Goal: Task Accomplishment & Management: Manage account settings

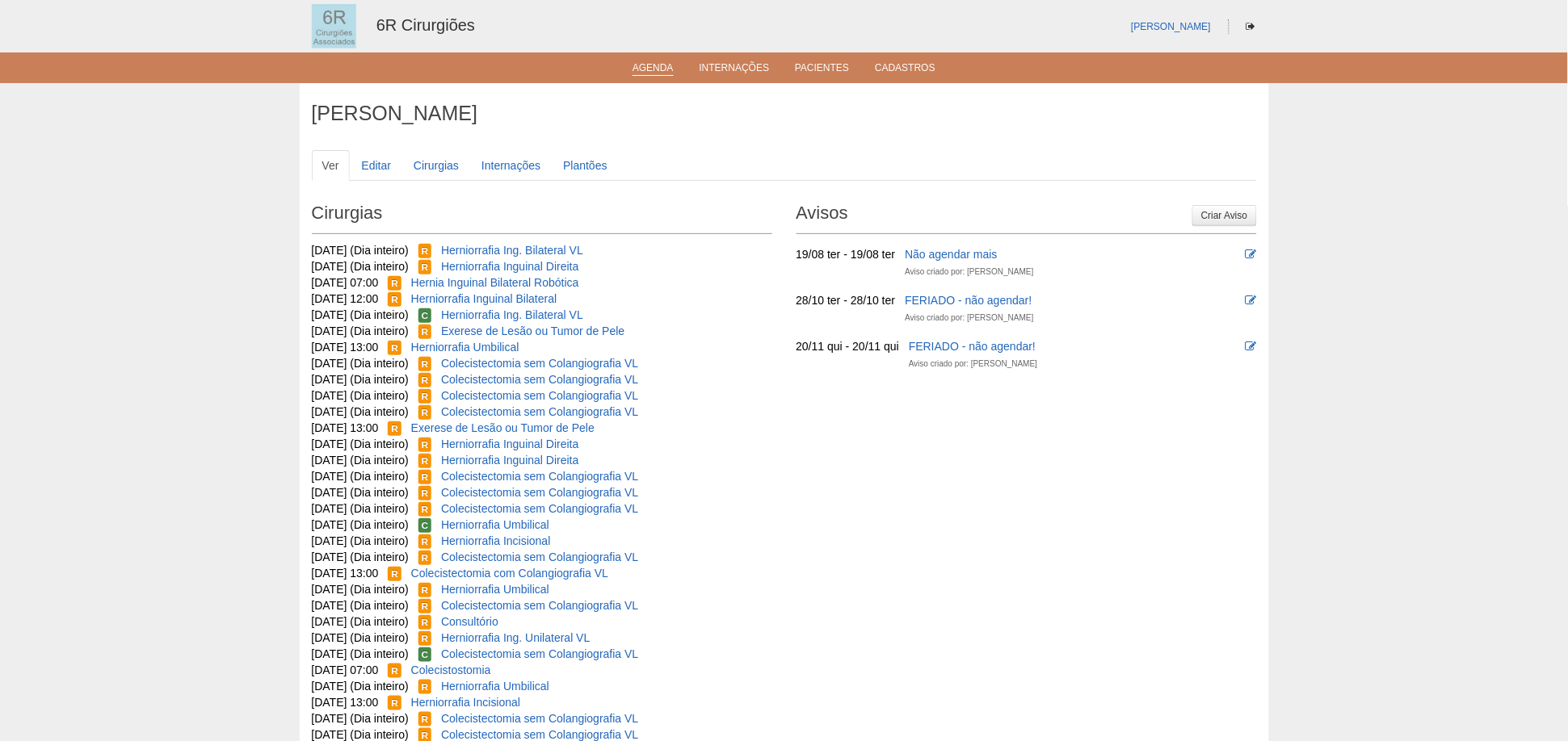
click at [670, 63] on link "Agenda" at bounding box center [653, 69] width 41 height 14
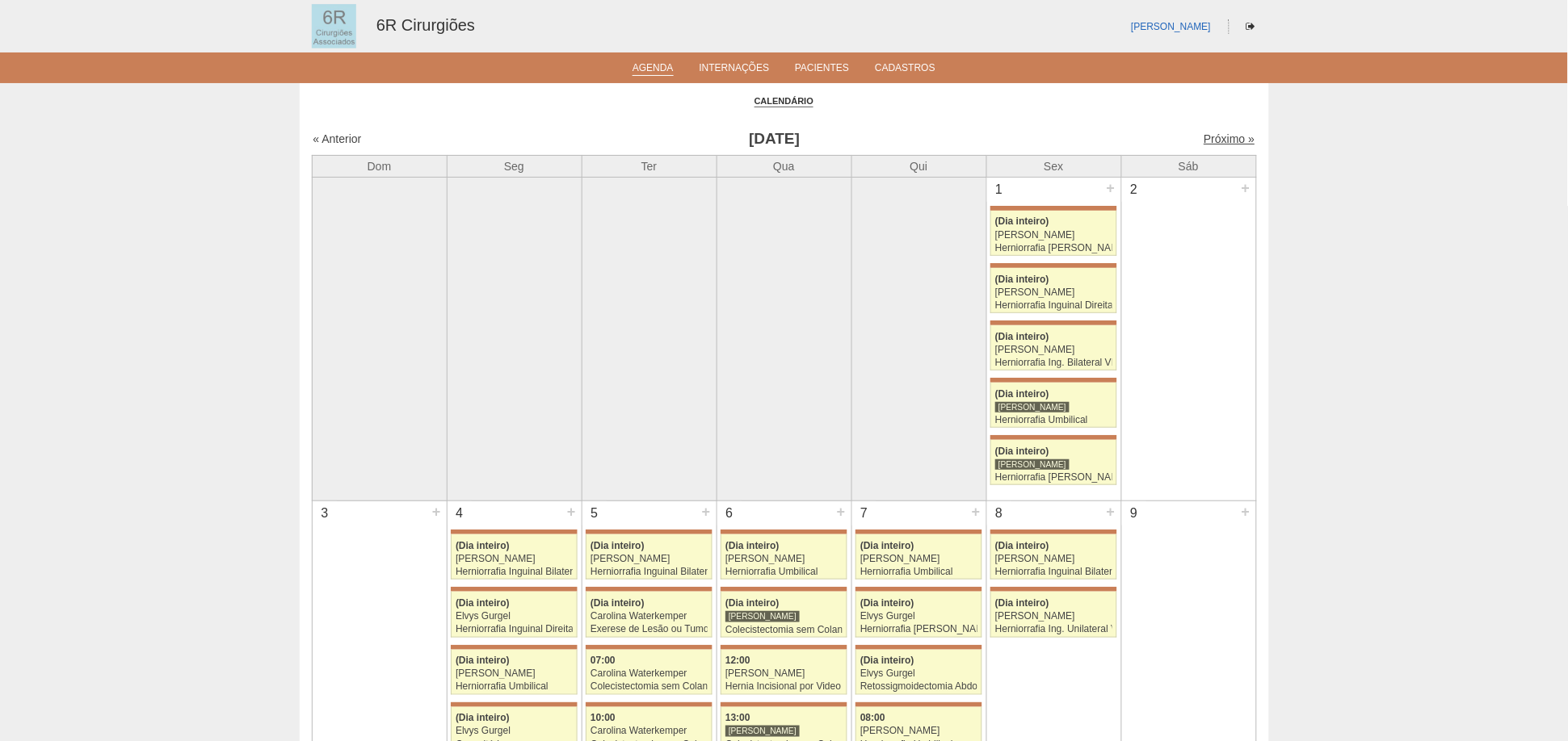
click at [1216, 140] on link "Próximo »" at bounding box center [1229, 139] width 51 height 13
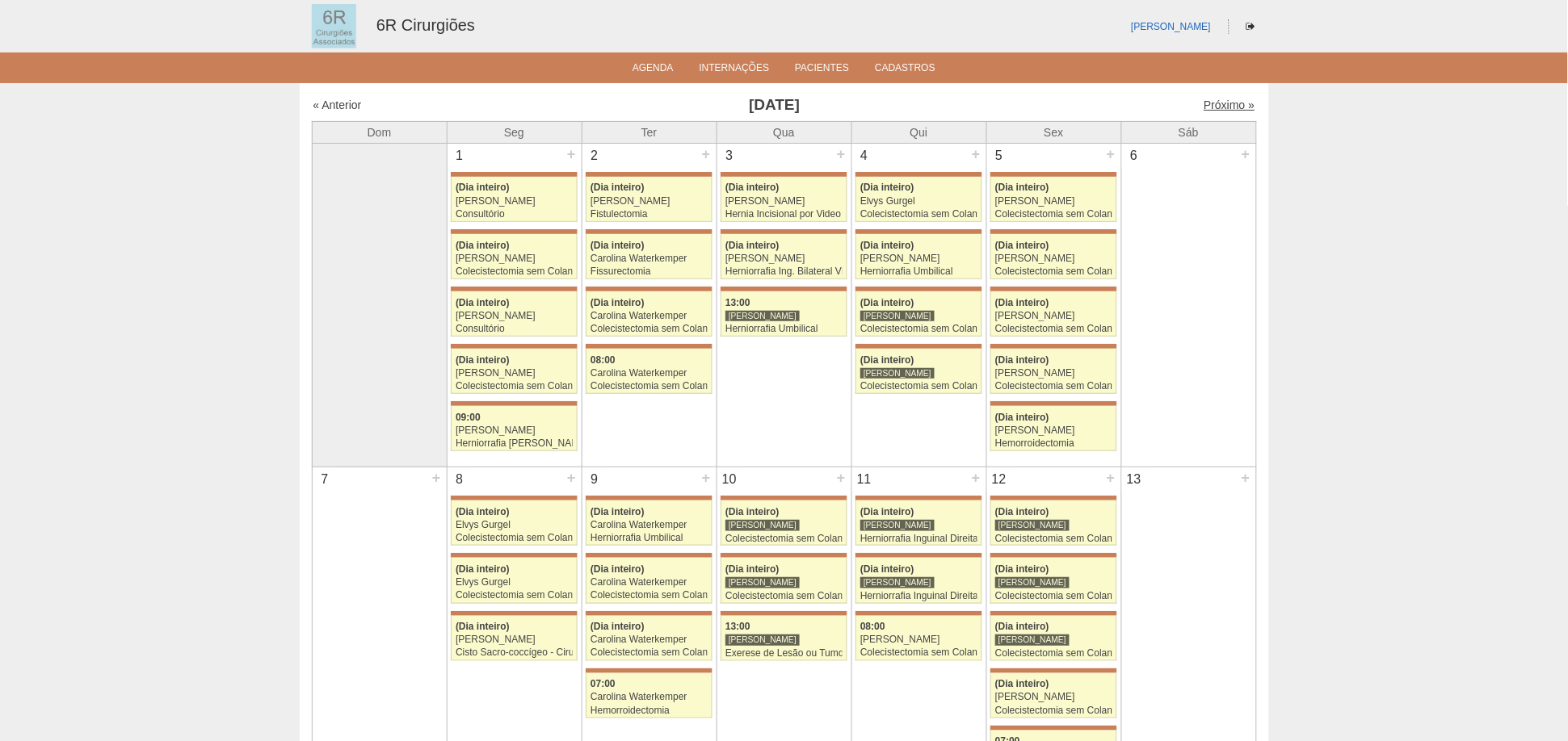
click at [1215, 98] on link "Próximo »" at bounding box center [1229, 105] width 51 height 13
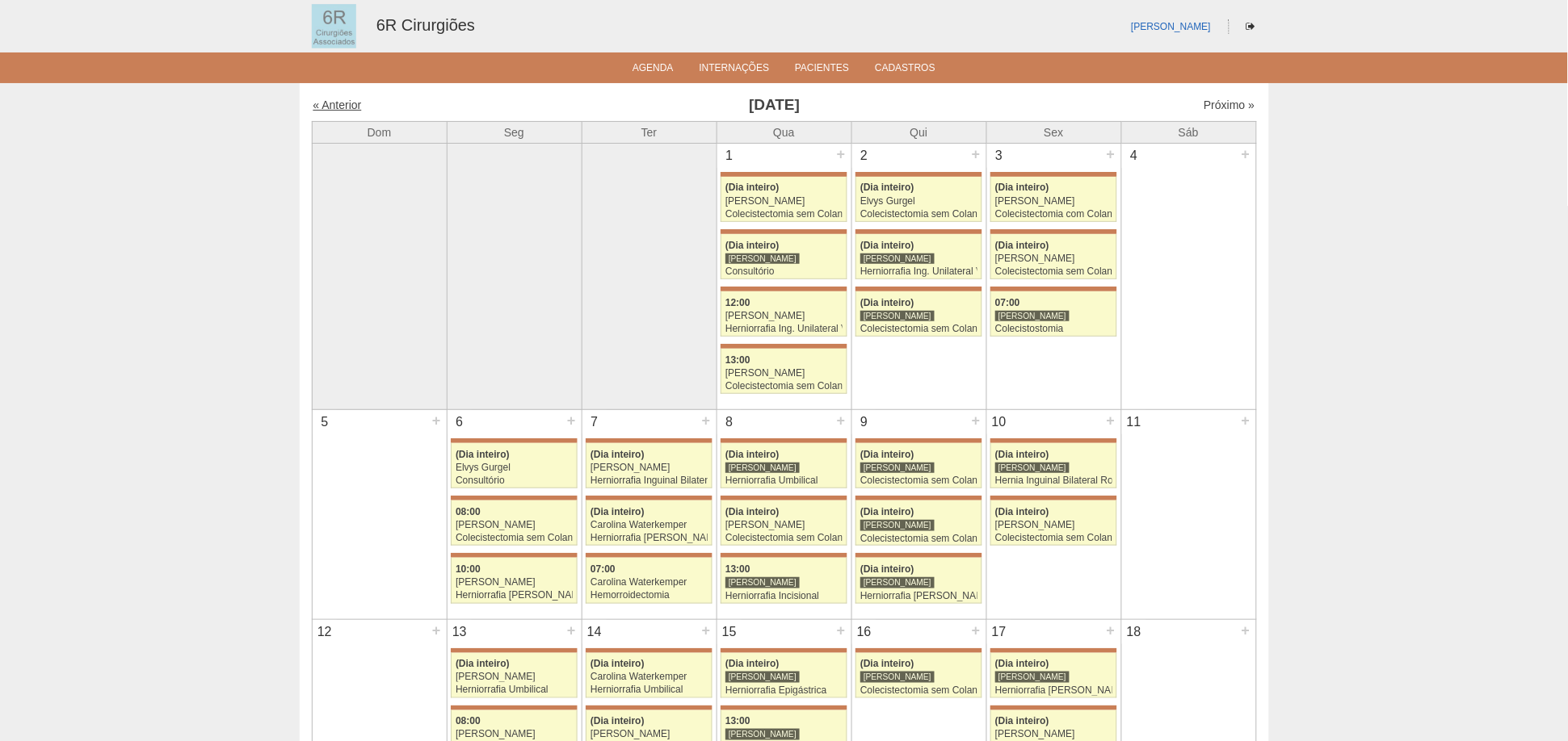
click at [341, 98] on link "« Anterior" at bounding box center [337, 105] width 48 height 13
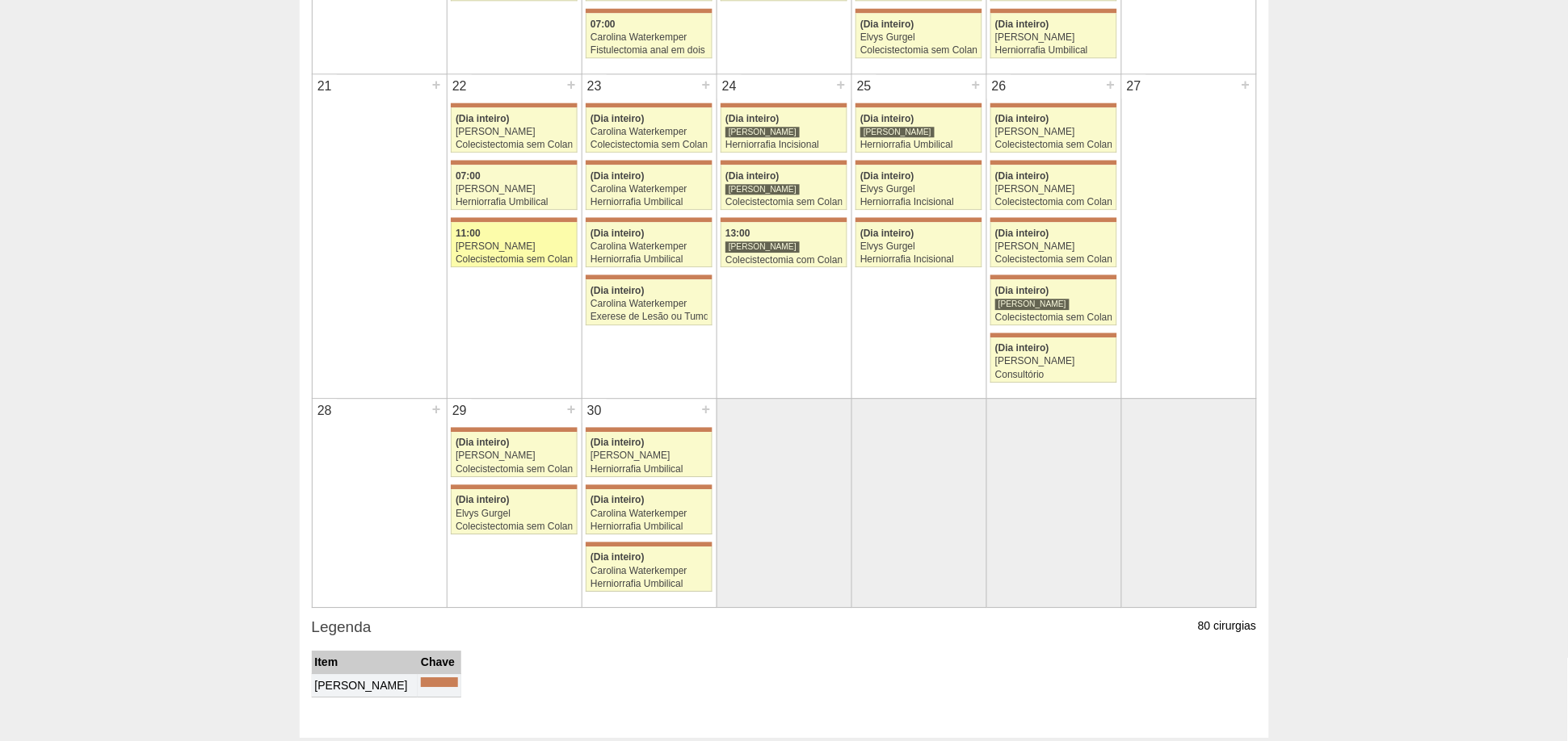
scroll to position [987, 0]
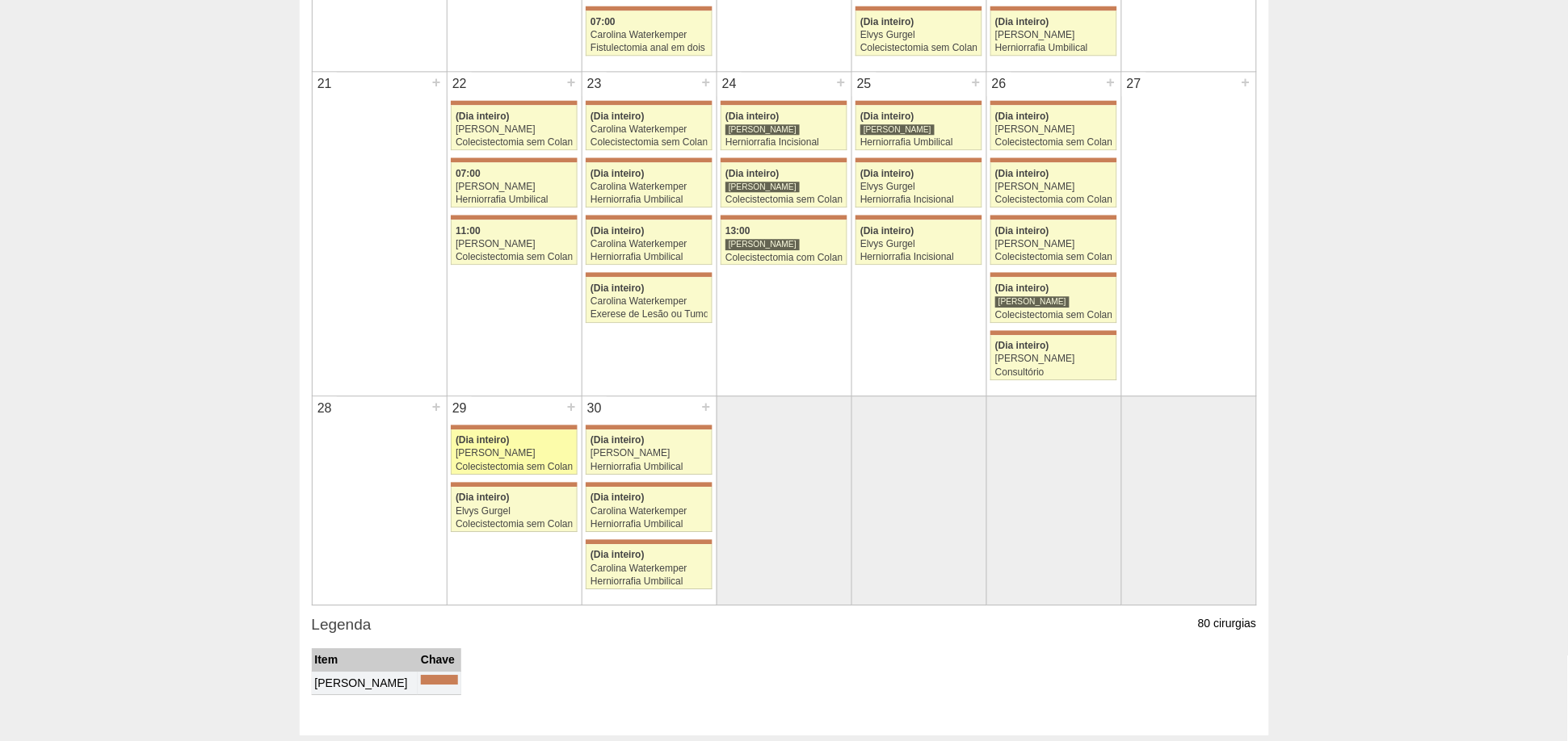
click at [464, 462] on div "Colecistectomia sem Colangiografia VL" at bounding box center [514, 466] width 117 height 10
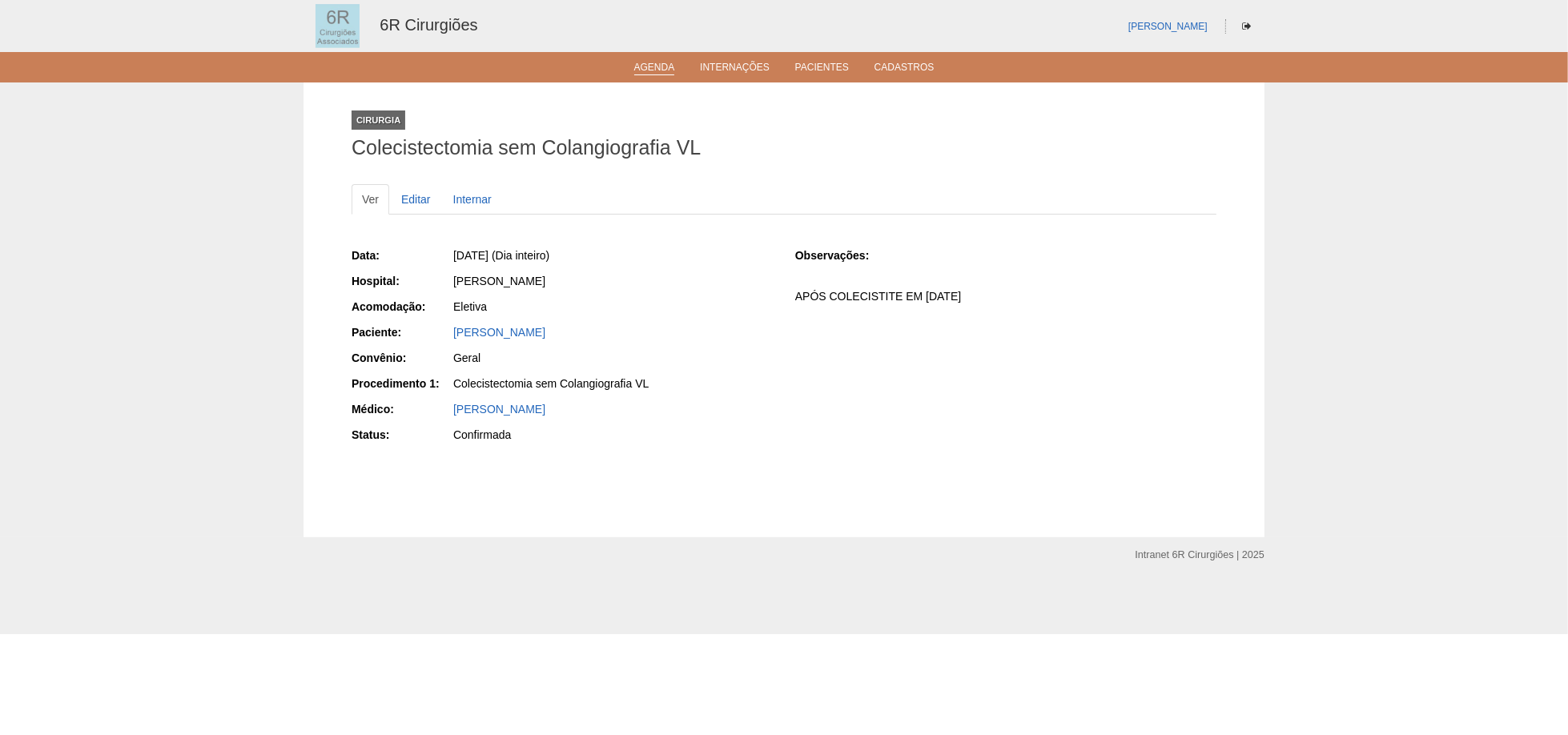
click at [666, 75] on link "Agenda" at bounding box center [655, 68] width 41 height 14
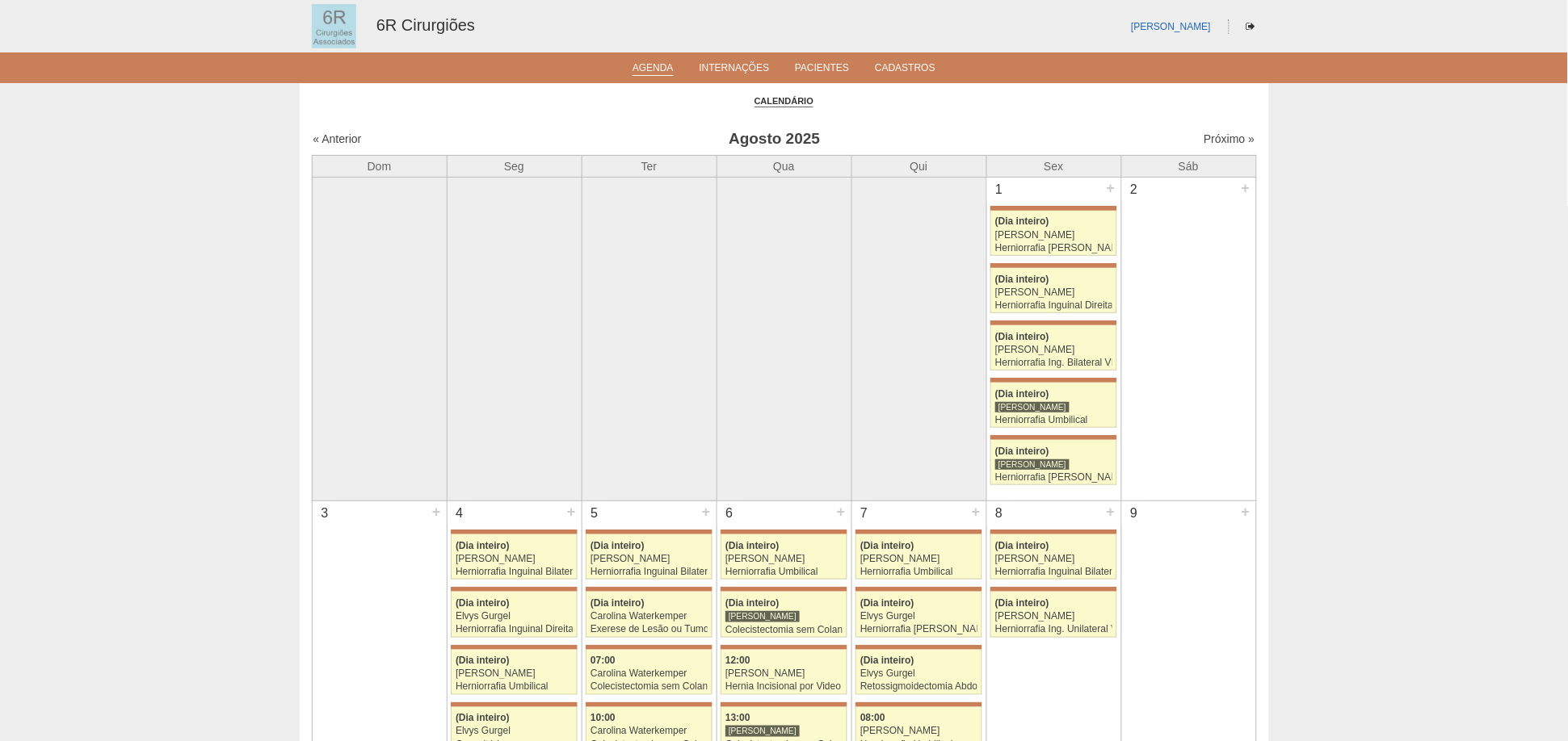
click at [1219, 146] on div "« Anterior [DATE] Próximo »" at bounding box center [785, 142] width 946 height 26
click at [1219, 140] on link "Próximo »" at bounding box center [1229, 139] width 51 height 13
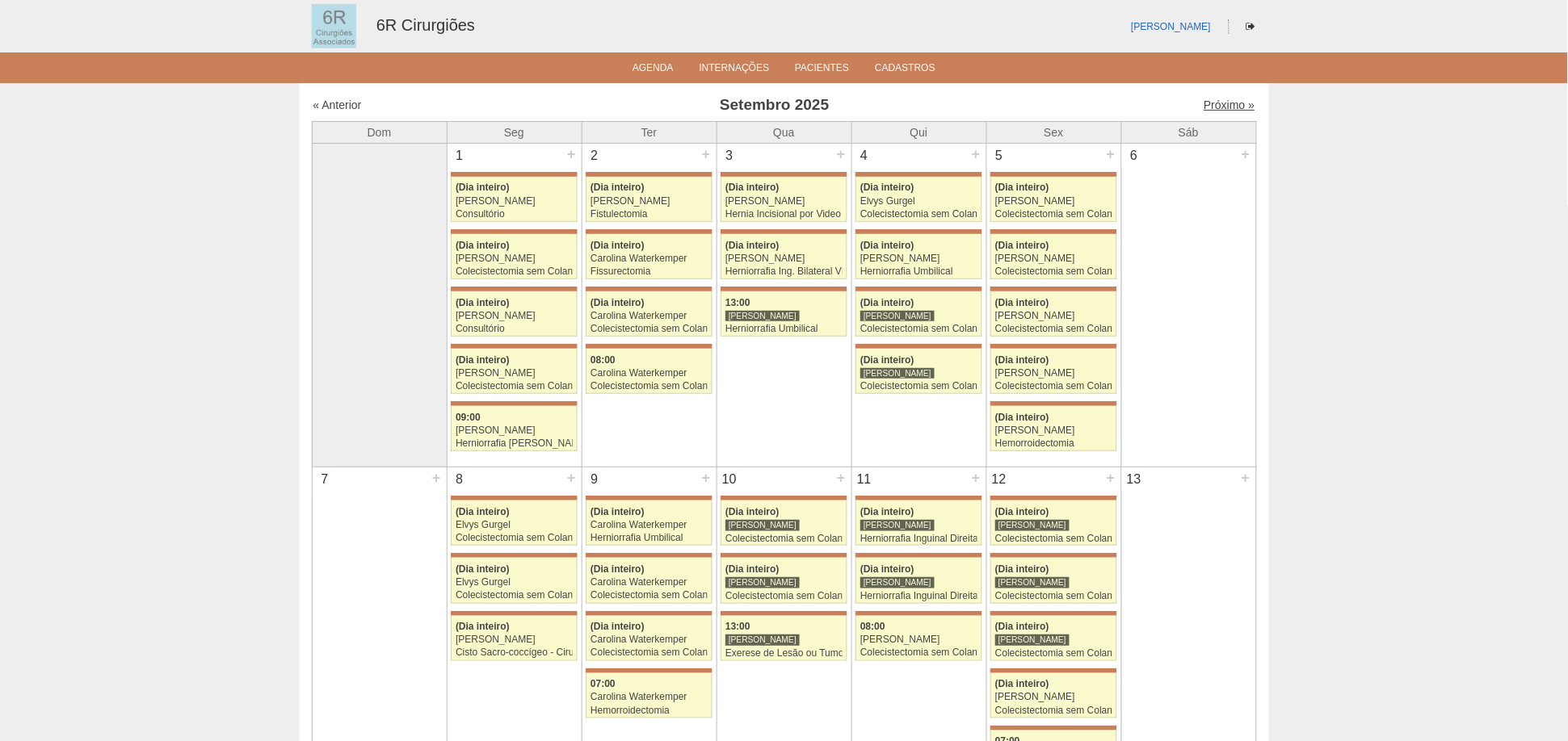
click at [1224, 103] on link "Próximo »" at bounding box center [1229, 105] width 51 height 13
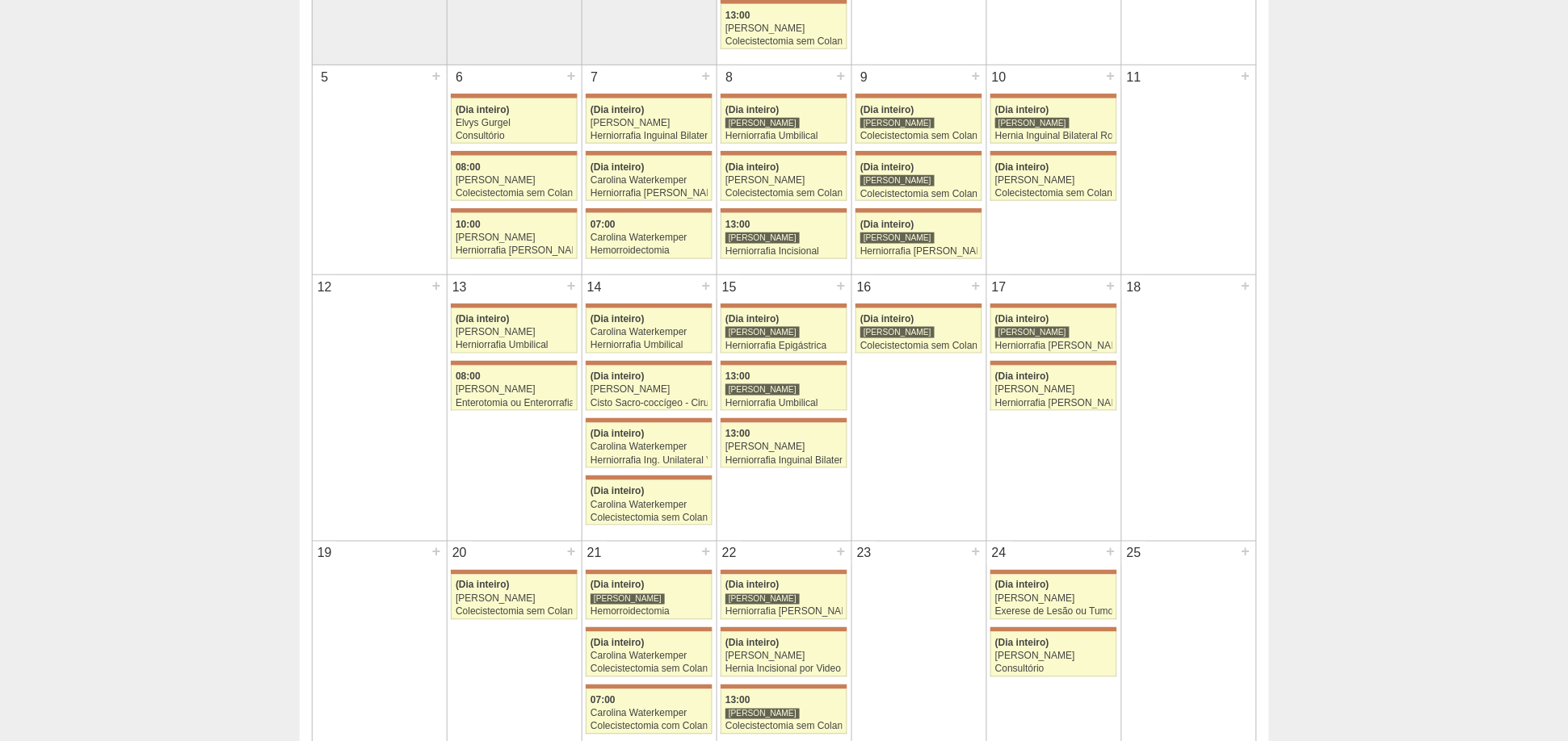
scroll to position [358, 0]
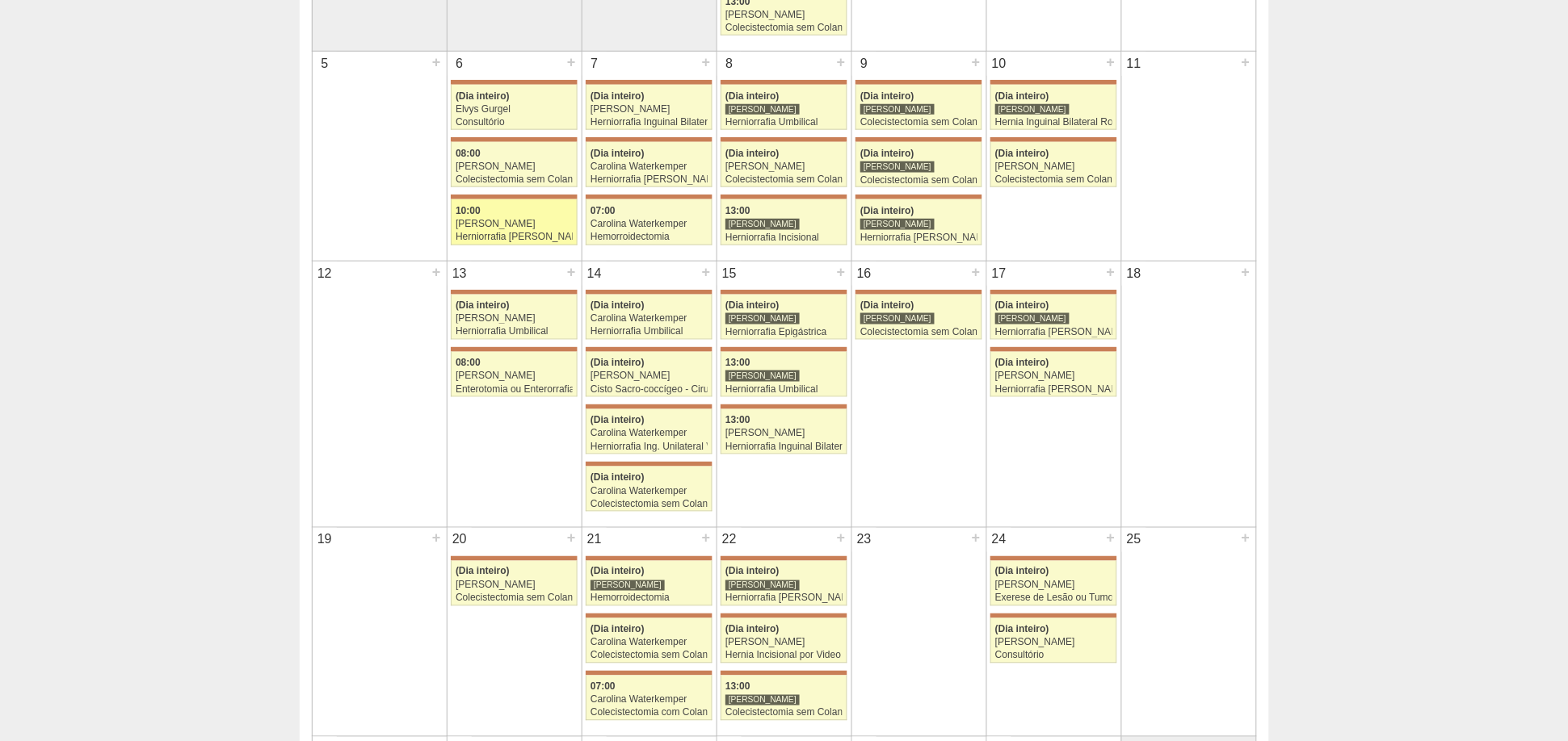
click at [521, 220] on div "[PERSON_NAME]" at bounding box center [514, 224] width 117 height 10
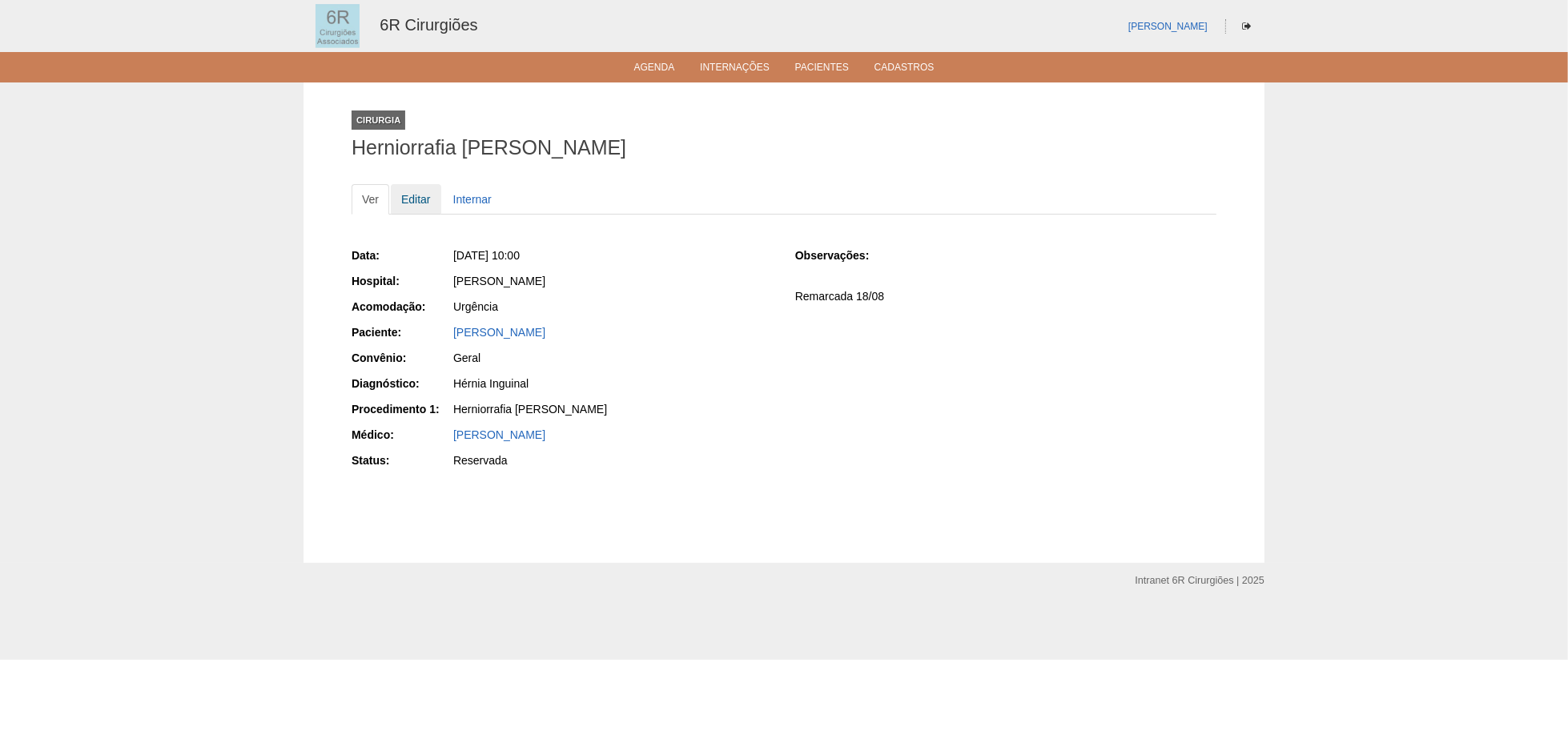
click at [425, 204] on link "Editar" at bounding box center [415, 199] width 51 height 30
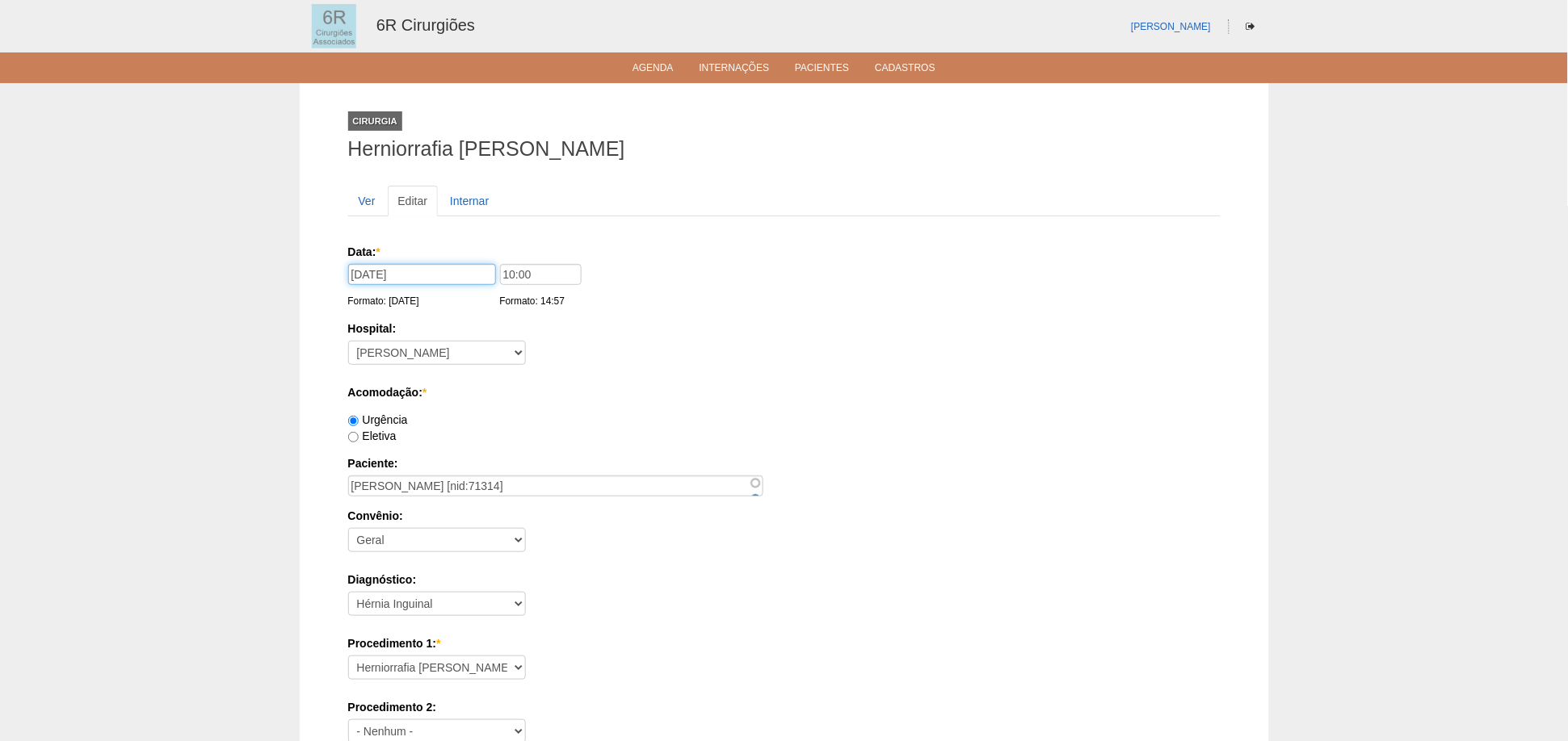
click at [381, 271] on input "06/10/2025" at bounding box center [422, 274] width 148 height 21
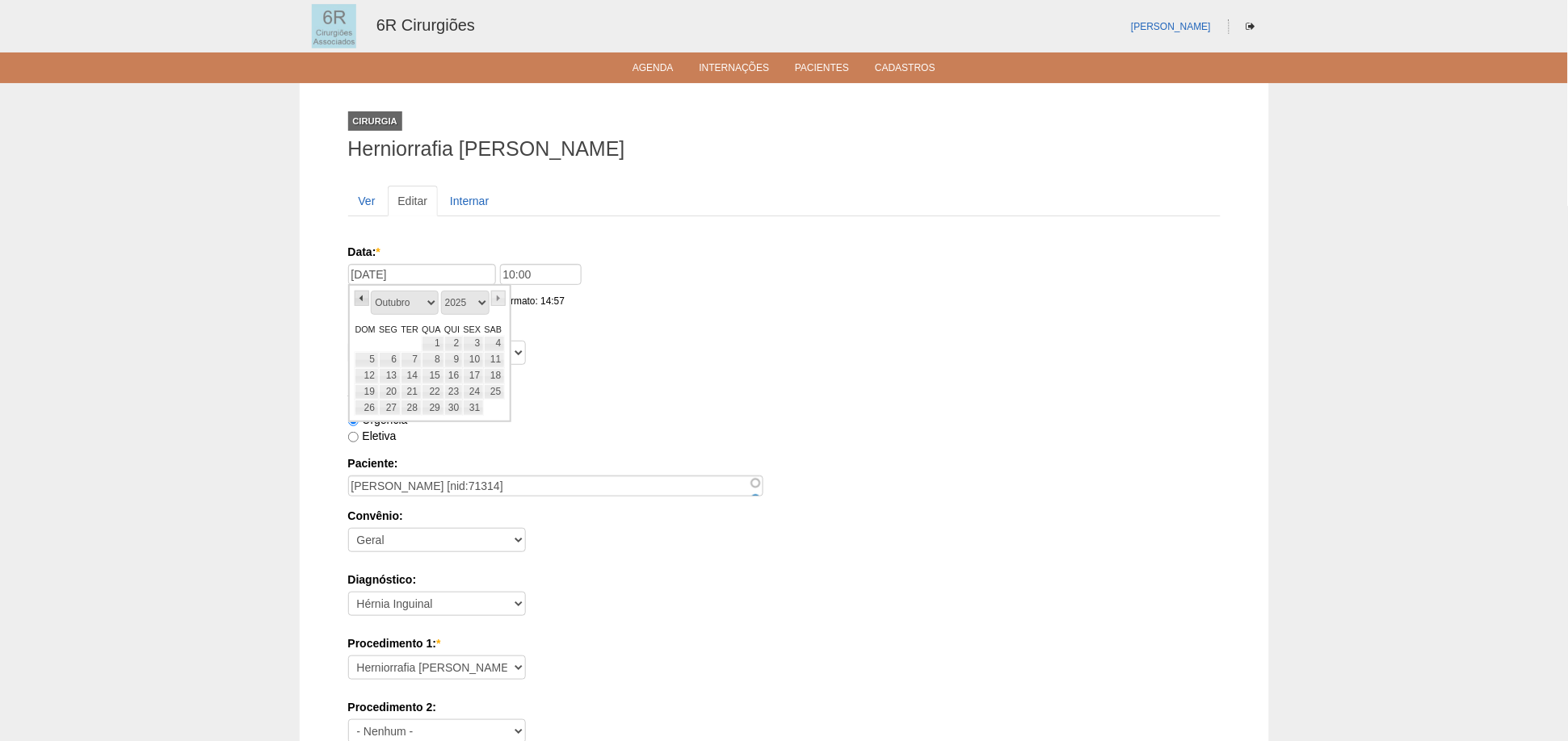
click at [361, 301] on link "«" at bounding box center [362, 298] width 15 height 16
click at [383, 410] on link "29" at bounding box center [389, 407] width 21 height 16
type input "29/09/2025"
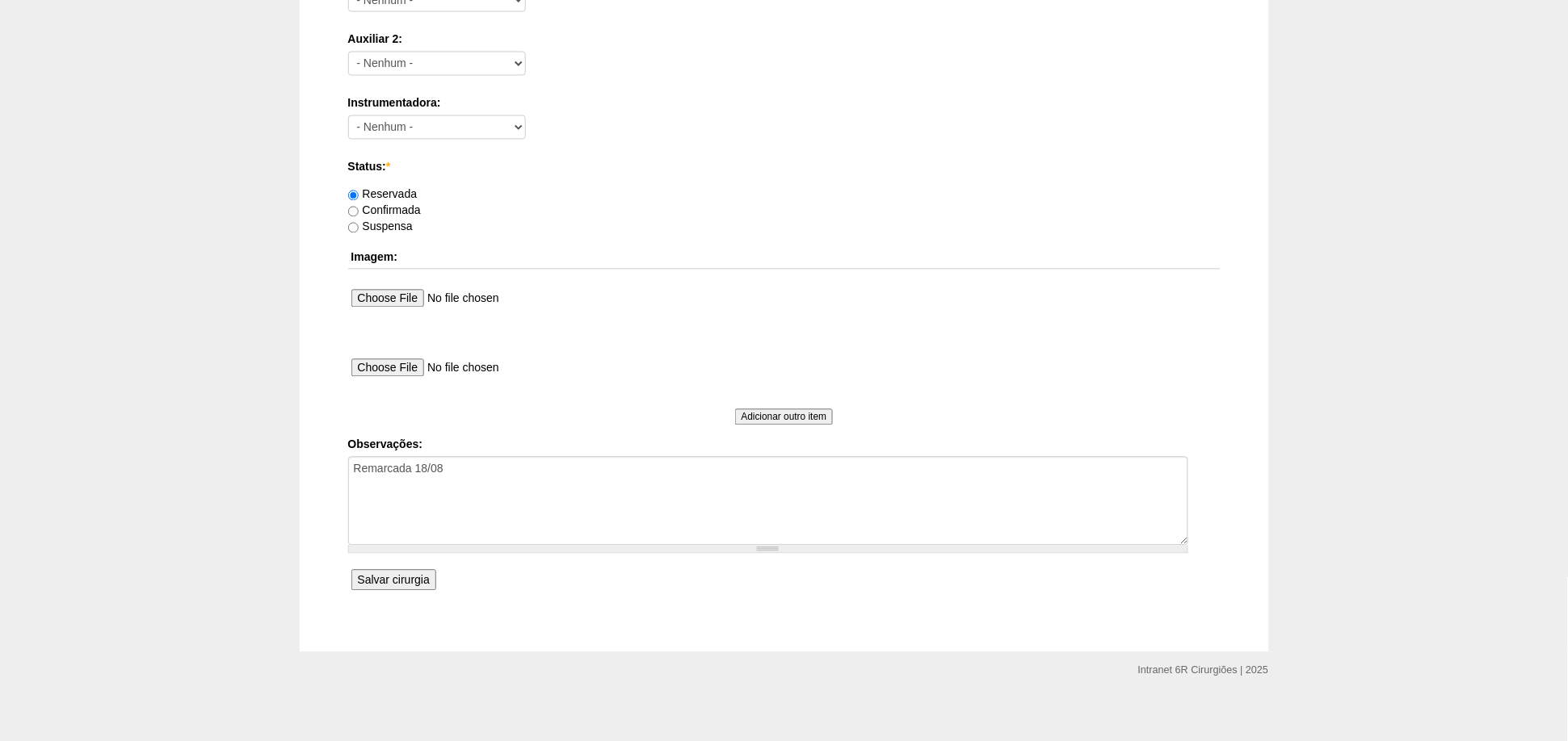
scroll to position [864, 0]
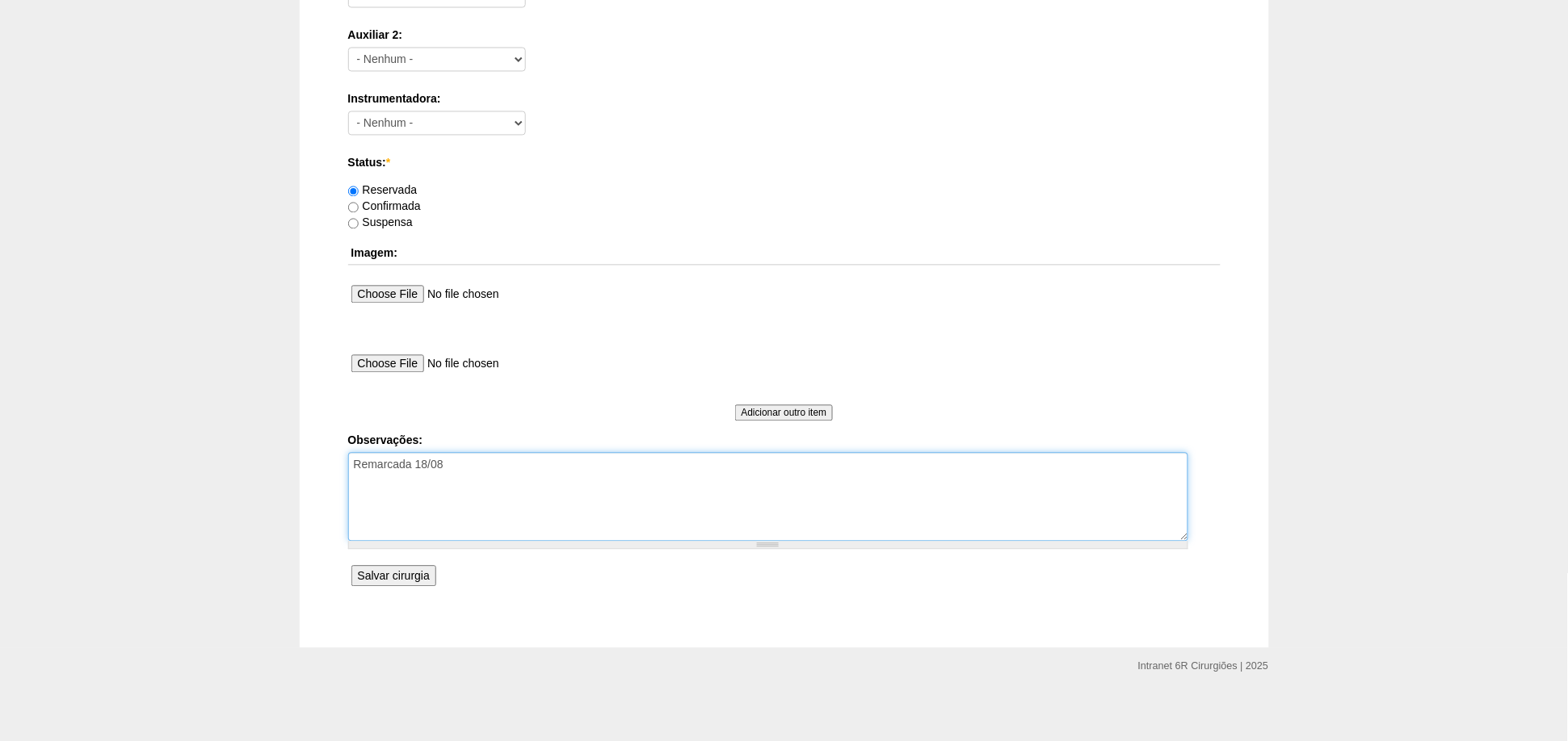
click at [481, 462] on textarea "Remarcada 18/08" at bounding box center [768, 498] width 840 height 89
click at [417, 573] on input "Salvar cirurgia" at bounding box center [393, 577] width 85 height 21
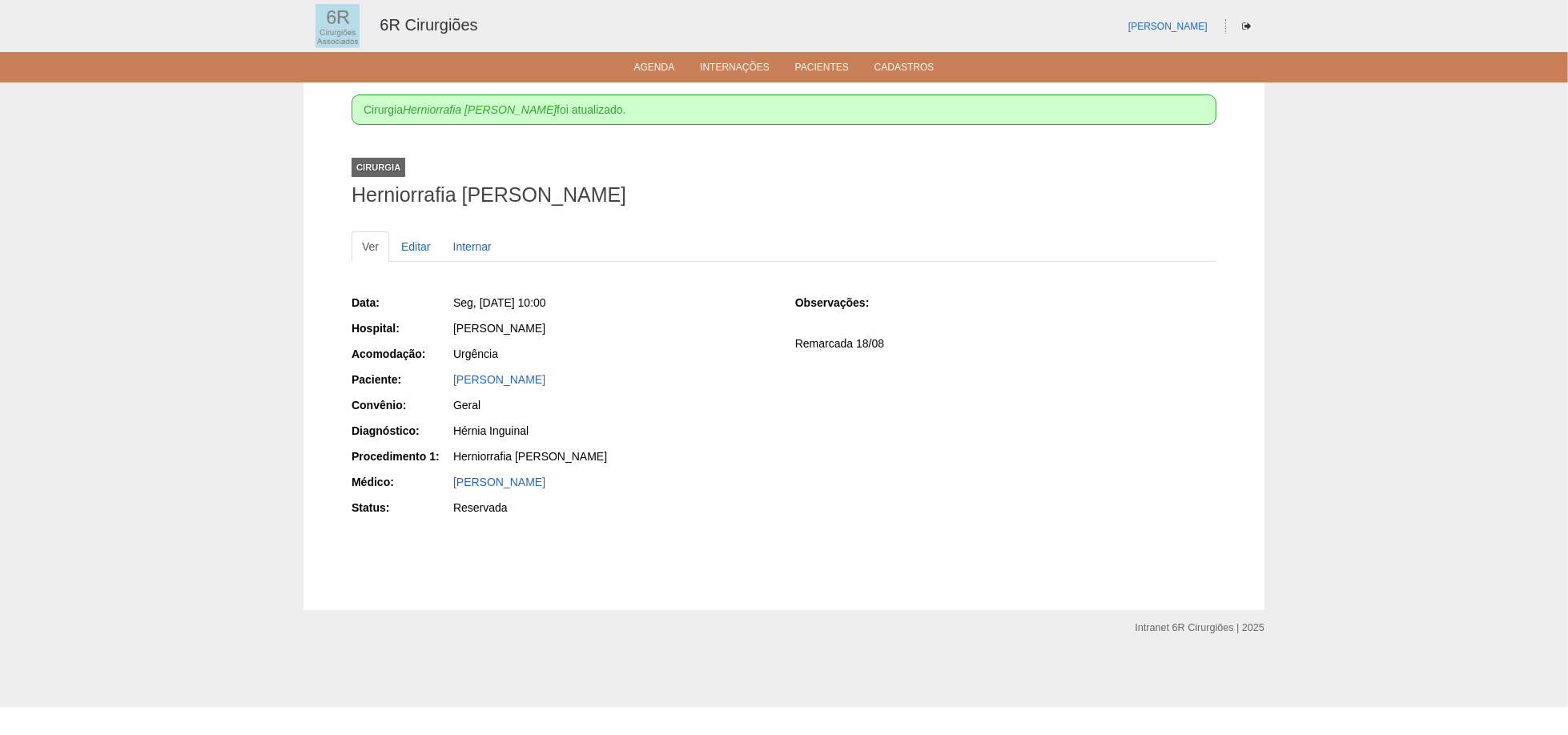
click at [656, 52] on ul "Agenda Internações Pacientes Cadastros" at bounding box center [784, 67] width 1568 height 30
click at [656, 64] on link "Agenda" at bounding box center [655, 68] width 41 height 14
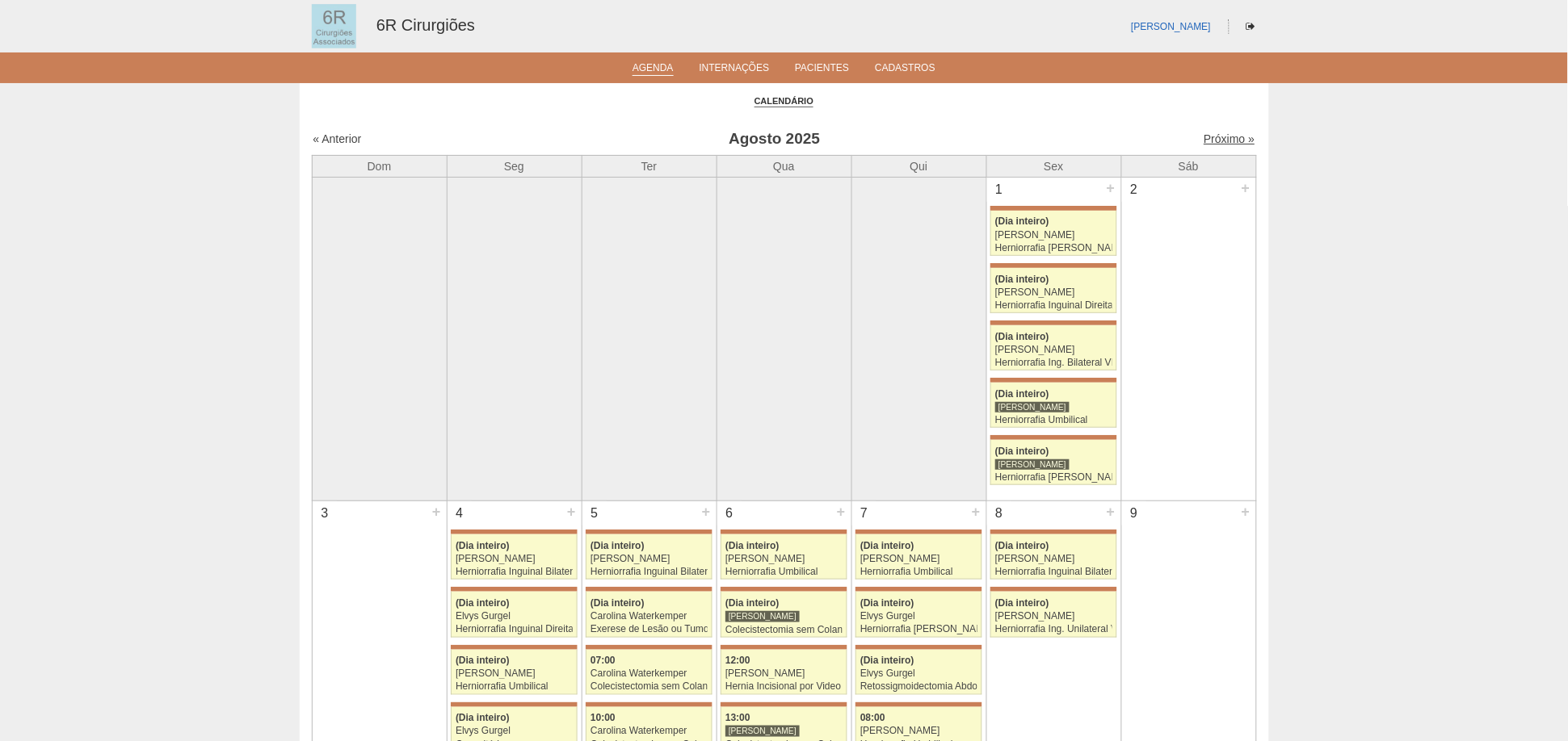
click at [1214, 134] on link "Próximo »" at bounding box center [1229, 139] width 51 height 13
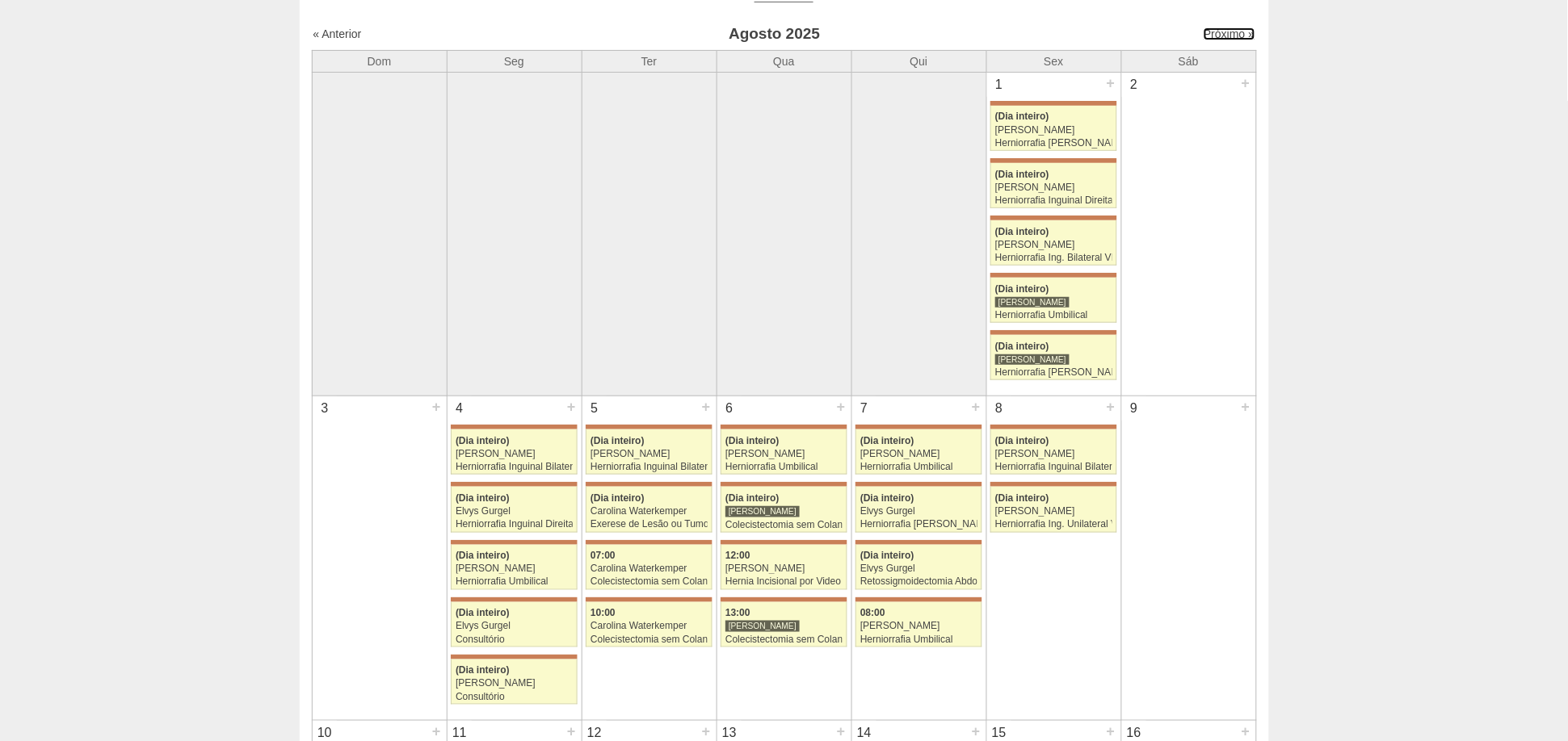
scroll to position [471, 0]
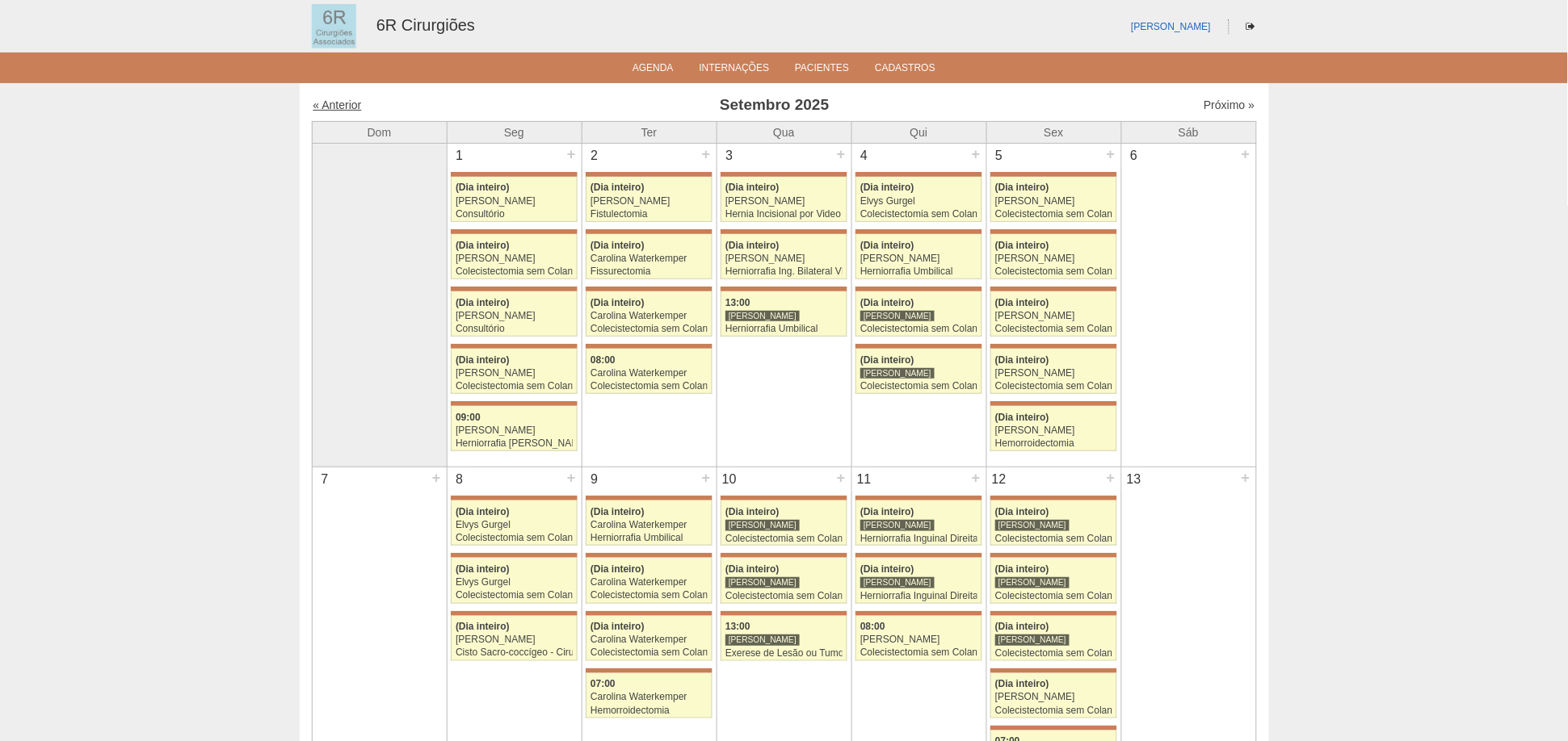
click at [330, 108] on link "« Anterior" at bounding box center [337, 105] width 48 height 13
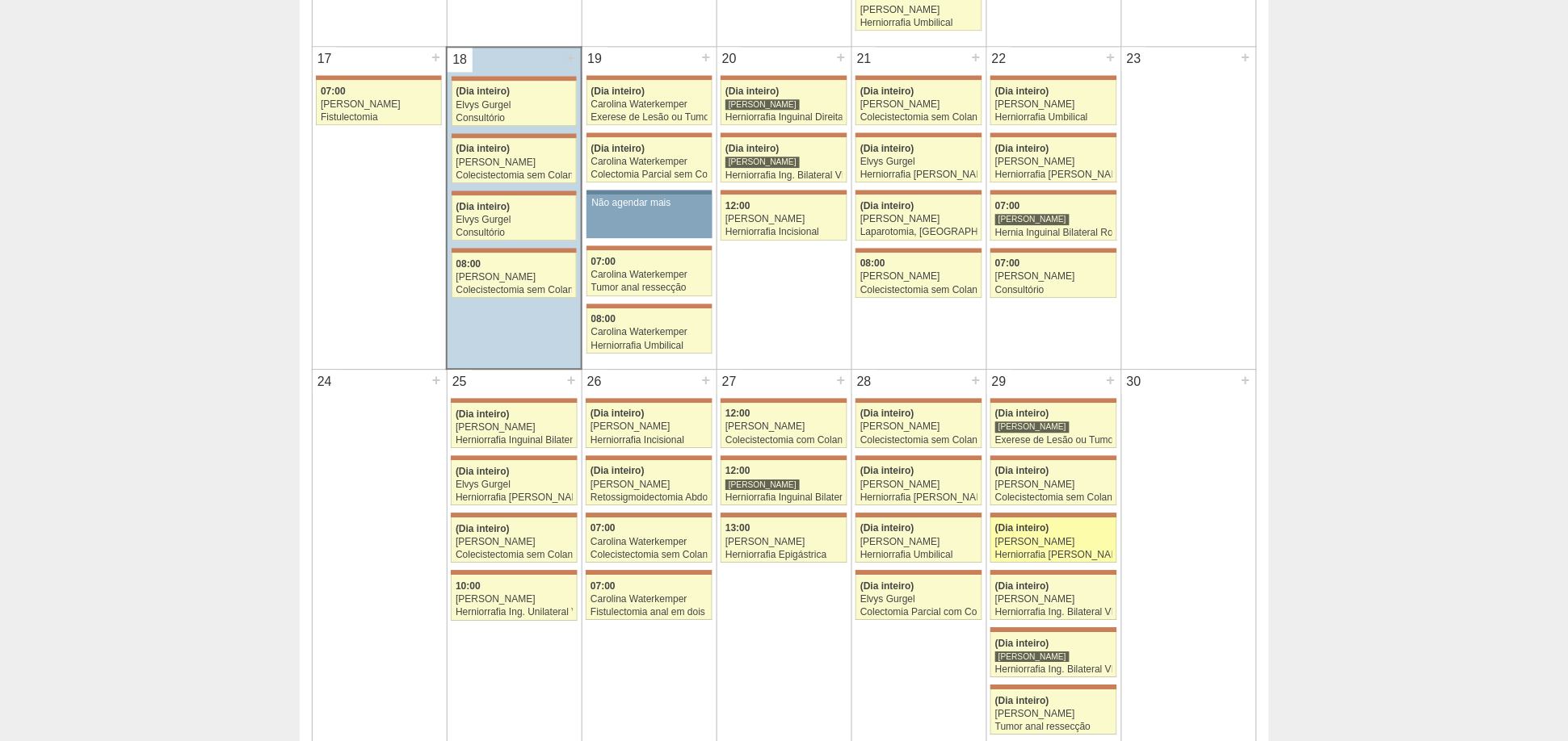
scroll to position [1076, 0]
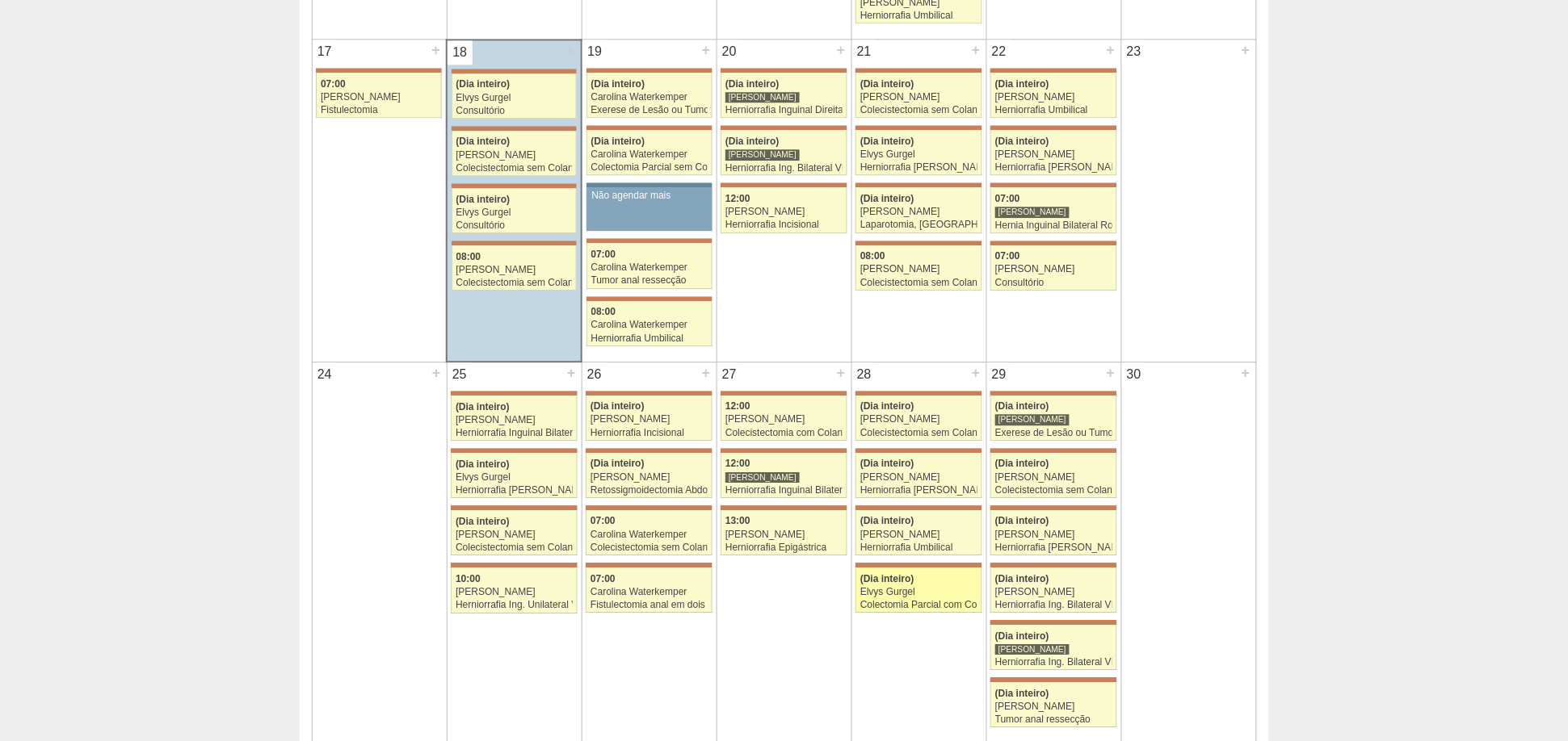
click at [902, 576] on span "(Dia inteiro)" at bounding box center [887, 578] width 54 height 11
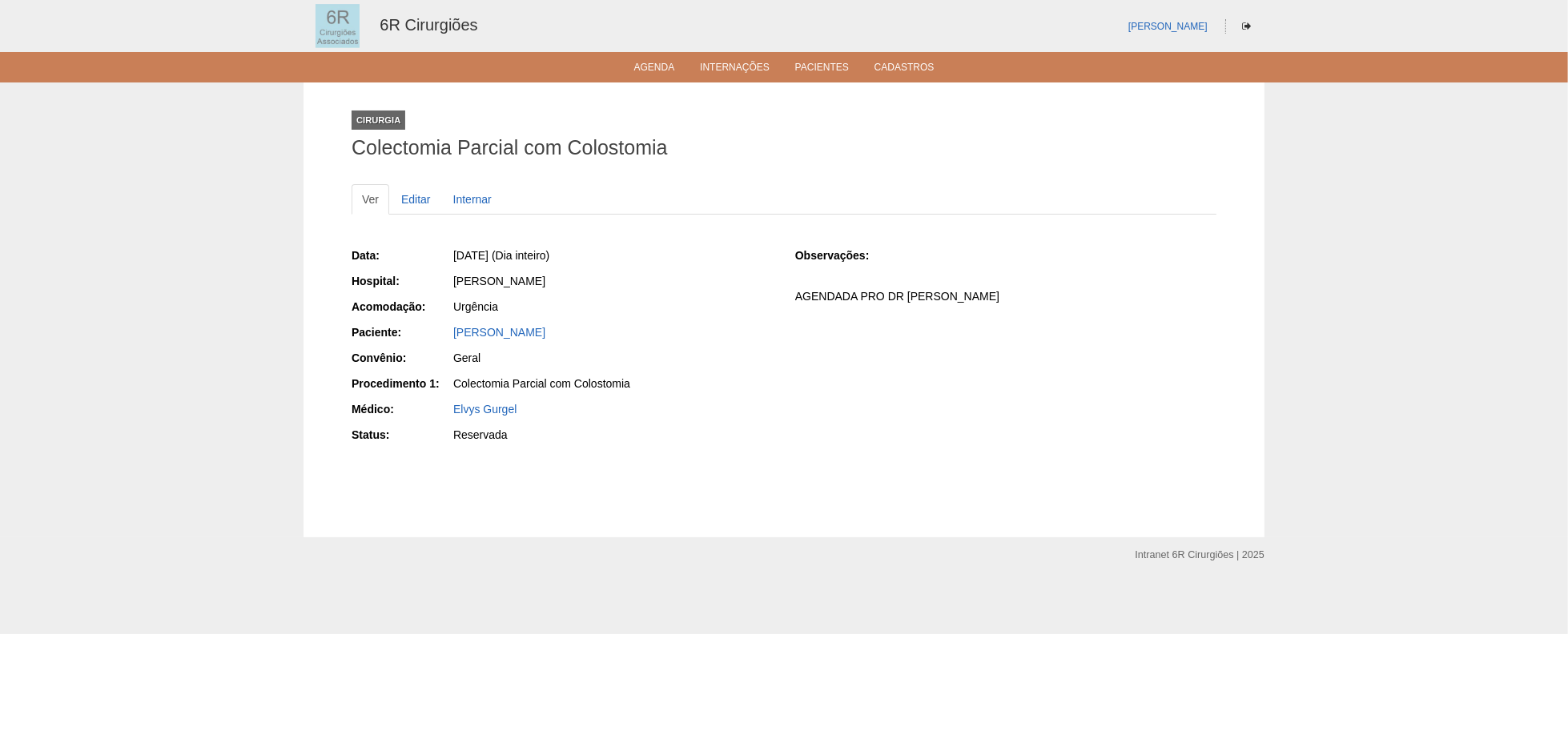
drag, startPoint x: 563, startPoint y: 384, endPoint x: 644, endPoint y: 389, distance: 81.2
click at [644, 389] on div "Colectomia Parcial com Colostomia" at bounding box center [612, 383] width 319 height 16
click at [611, 414] on div "Elvys Gurgel" at bounding box center [612, 409] width 319 height 16
click at [652, 67] on link "Agenda" at bounding box center [655, 68] width 41 height 14
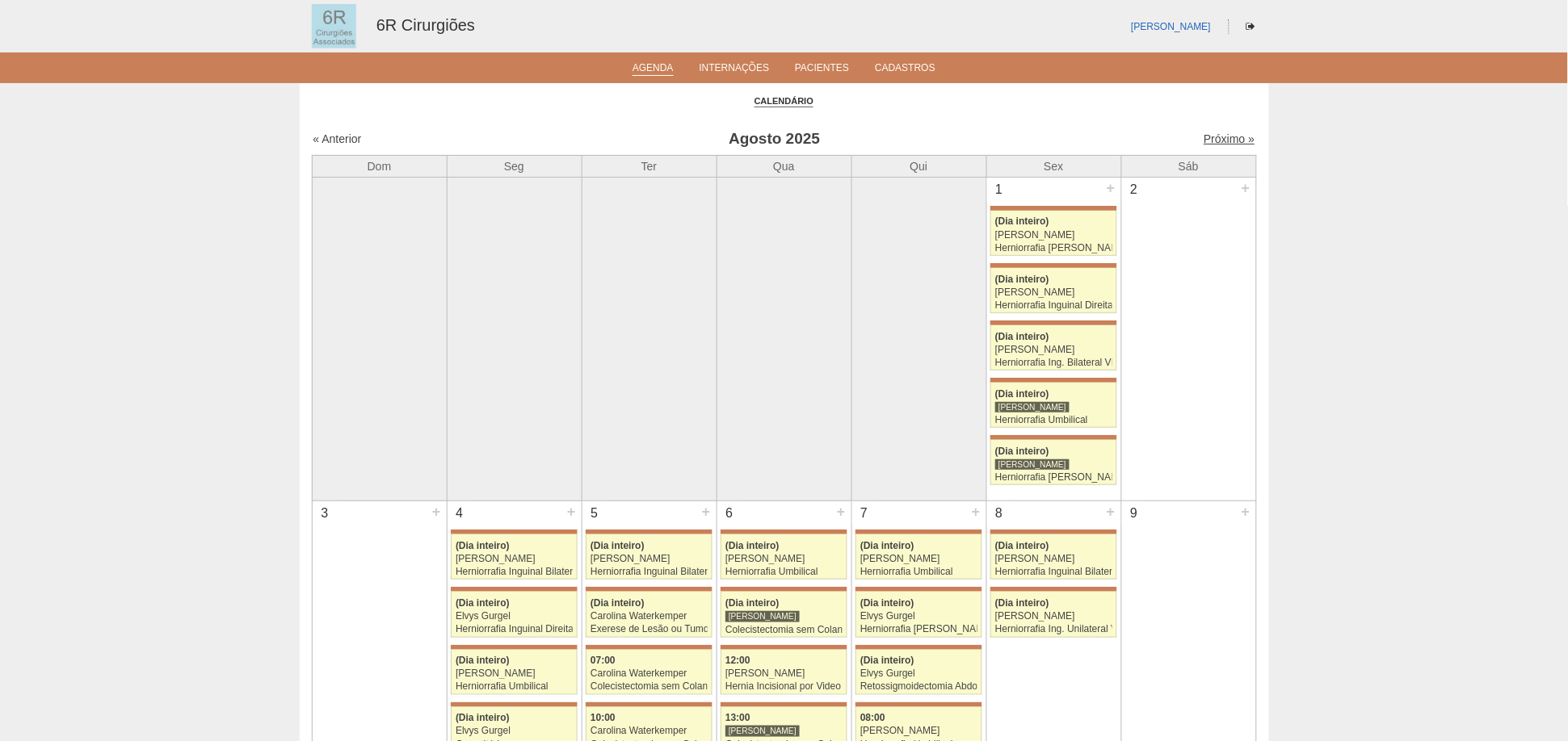
click at [1215, 142] on link "Próximo »" at bounding box center [1229, 139] width 51 height 13
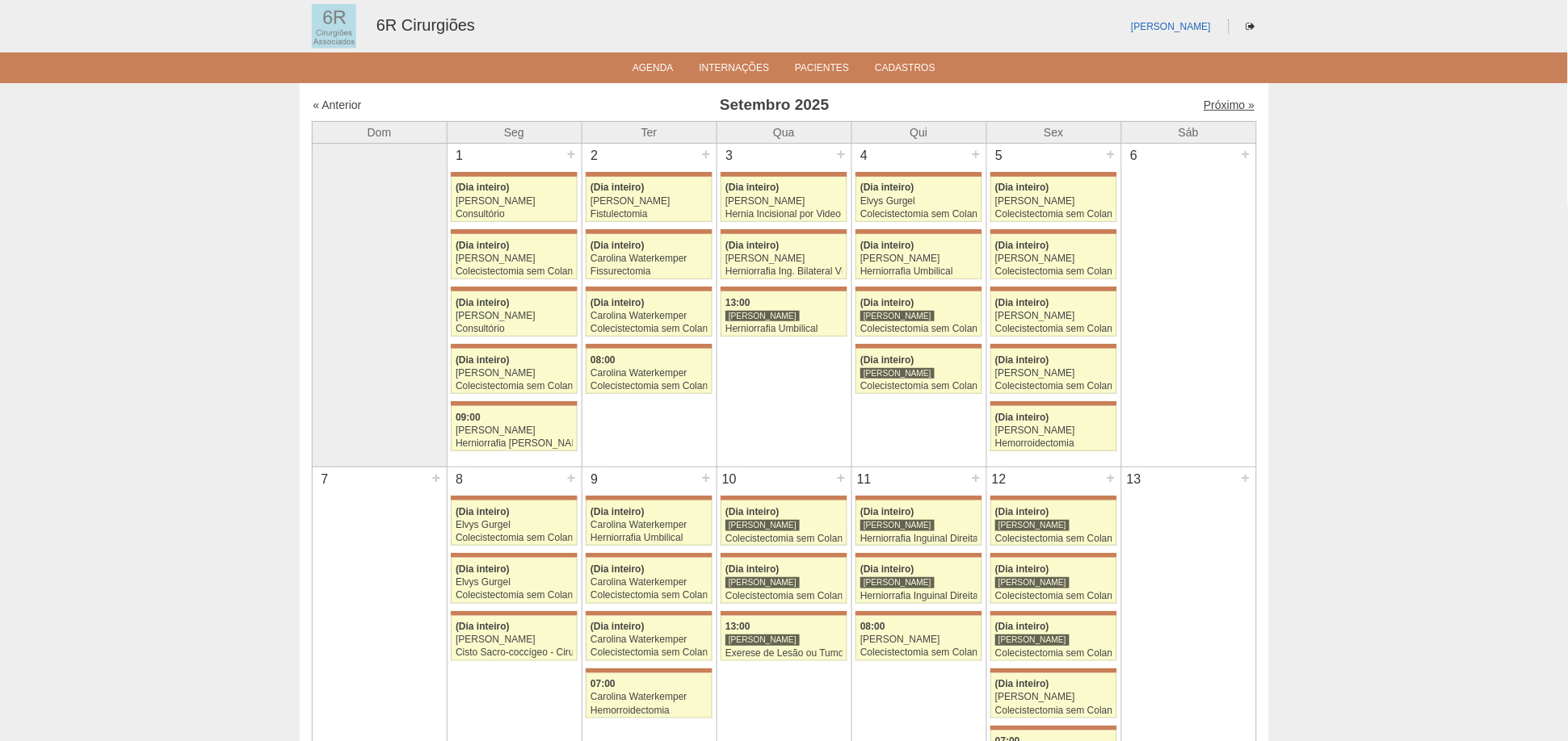
click at [1204, 101] on link "Próximo »" at bounding box center [1229, 105] width 51 height 13
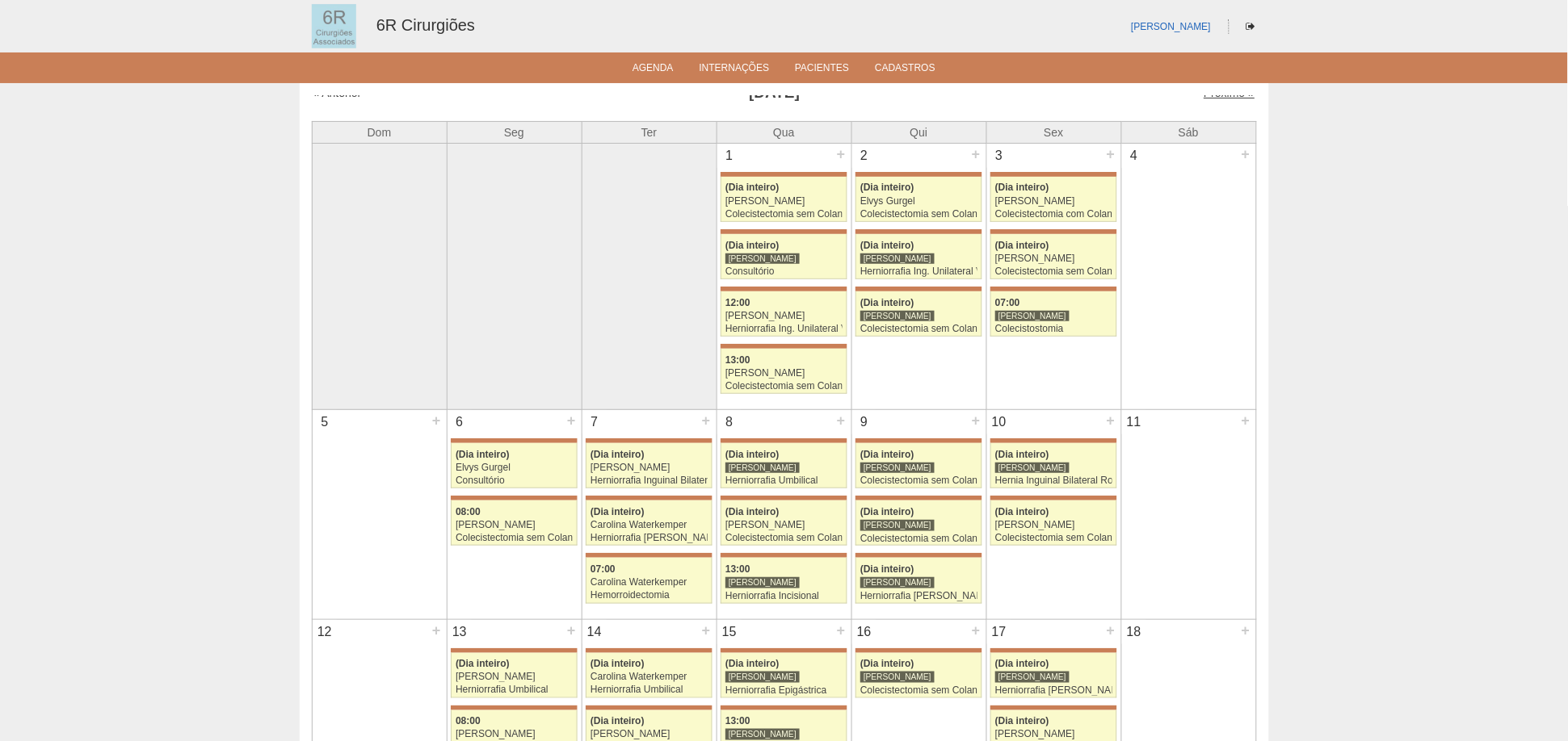
click at [1231, 97] on link "Próximo »" at bounding box center [1229, 93] width 51 height 13
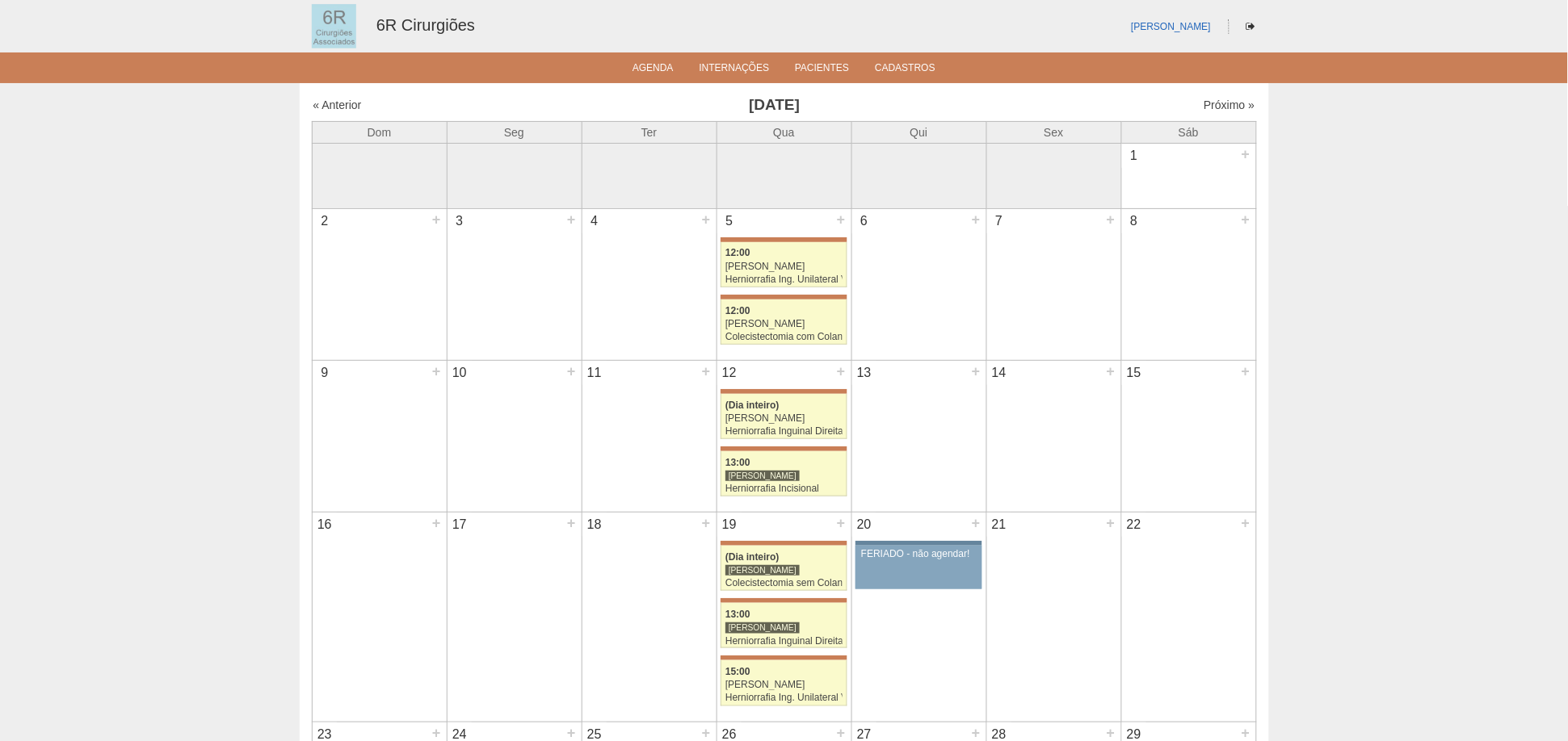
click at [1219, 96] on div "« Anterior Novembro 2025 Próximo »" at bounding box center [785, 109] width 946 height 26
click at [1212, 107] on link "Próximo »" at bounding box center [1229, 105] width 51 height 13
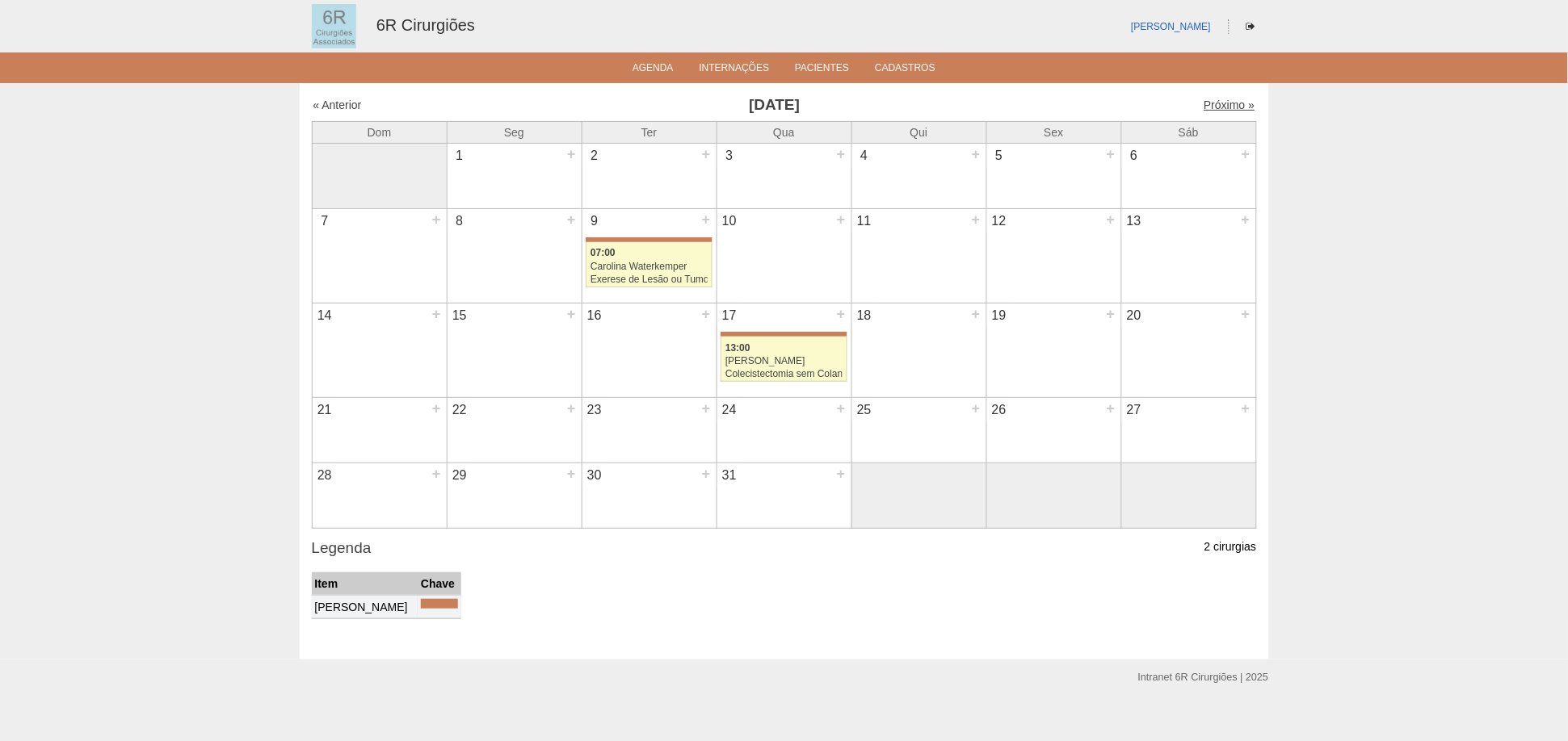
click at [1234, 109] on link "Próximo »" at bounding box center [1229, 105] width 51 height 13
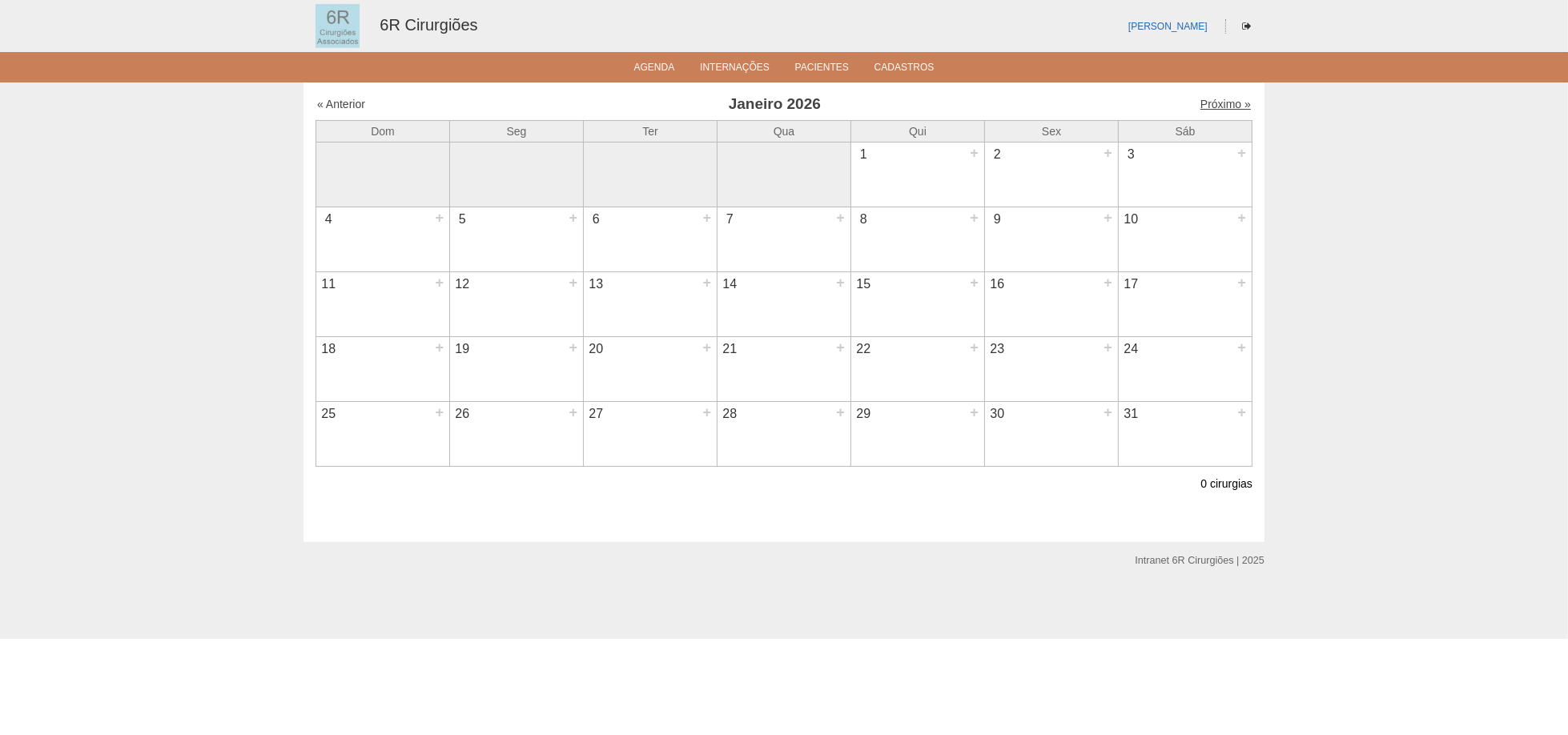
click at [1213, 108] on link "Próximo »" at bounding box center [1225, 104] width 51 height 13
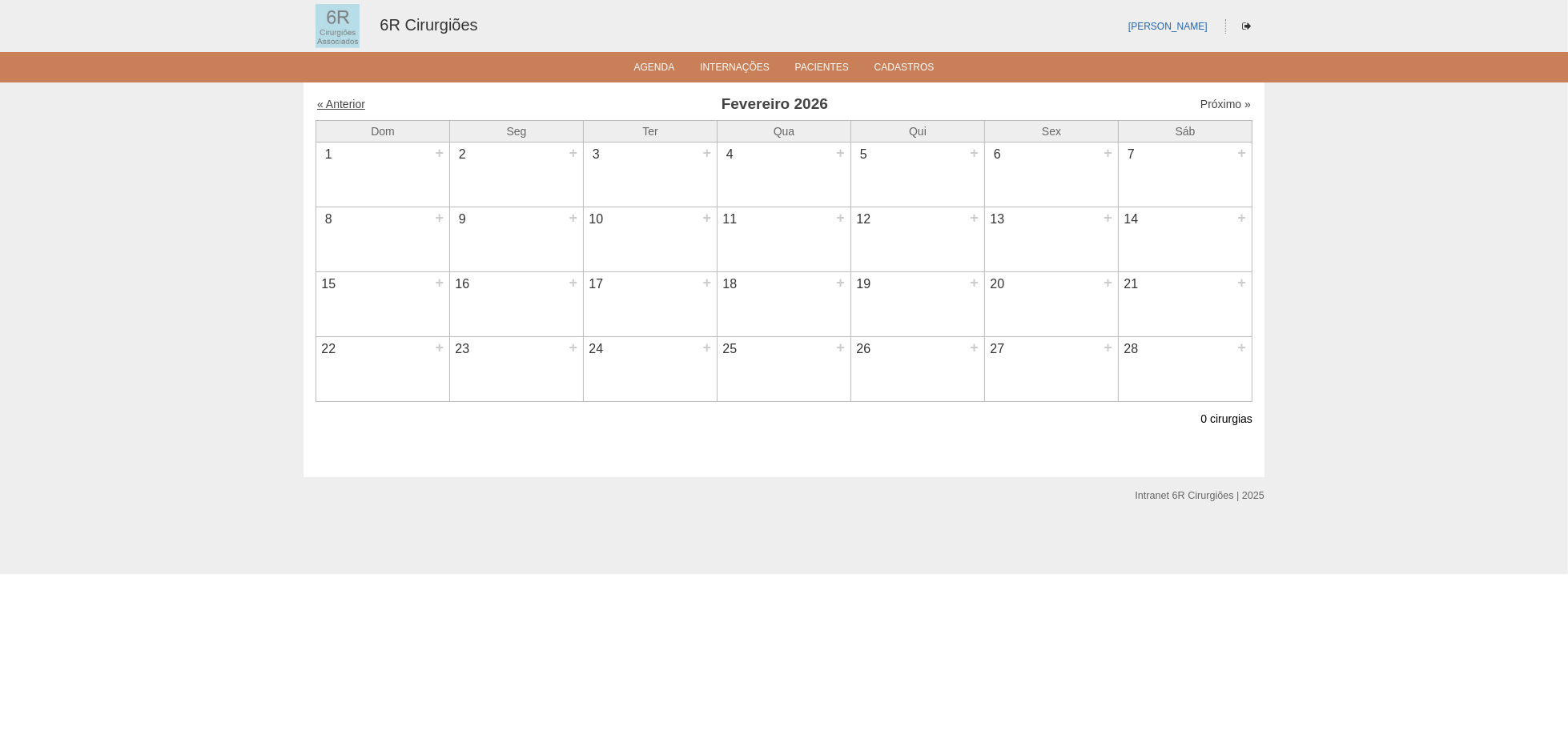
click at [351, 98] on link "« Anterior" at bounding box center [341, 104] width 48 height 13
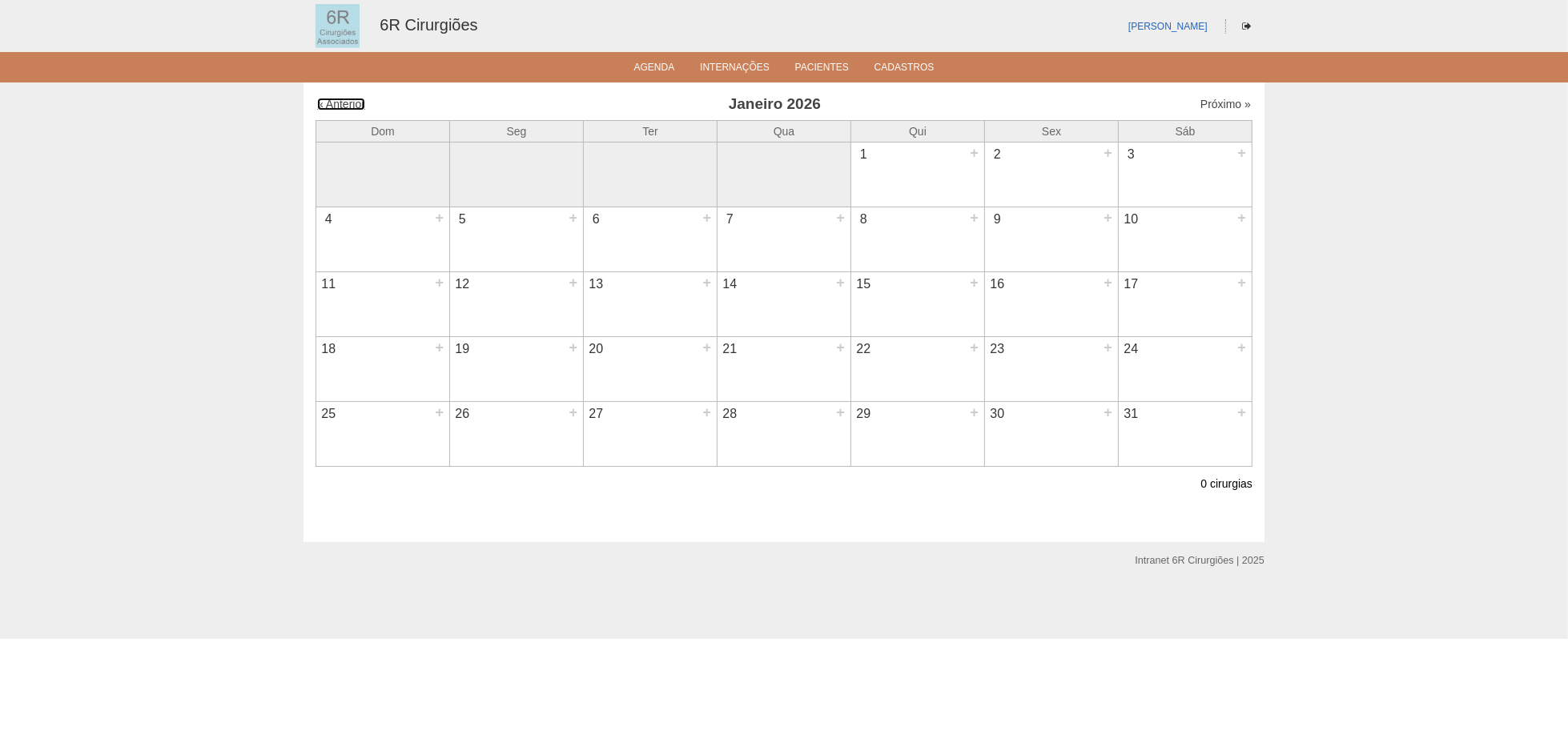
click at [351, 98] on link "« Anterior" at bounding box center [341, 104] width 48 height 13
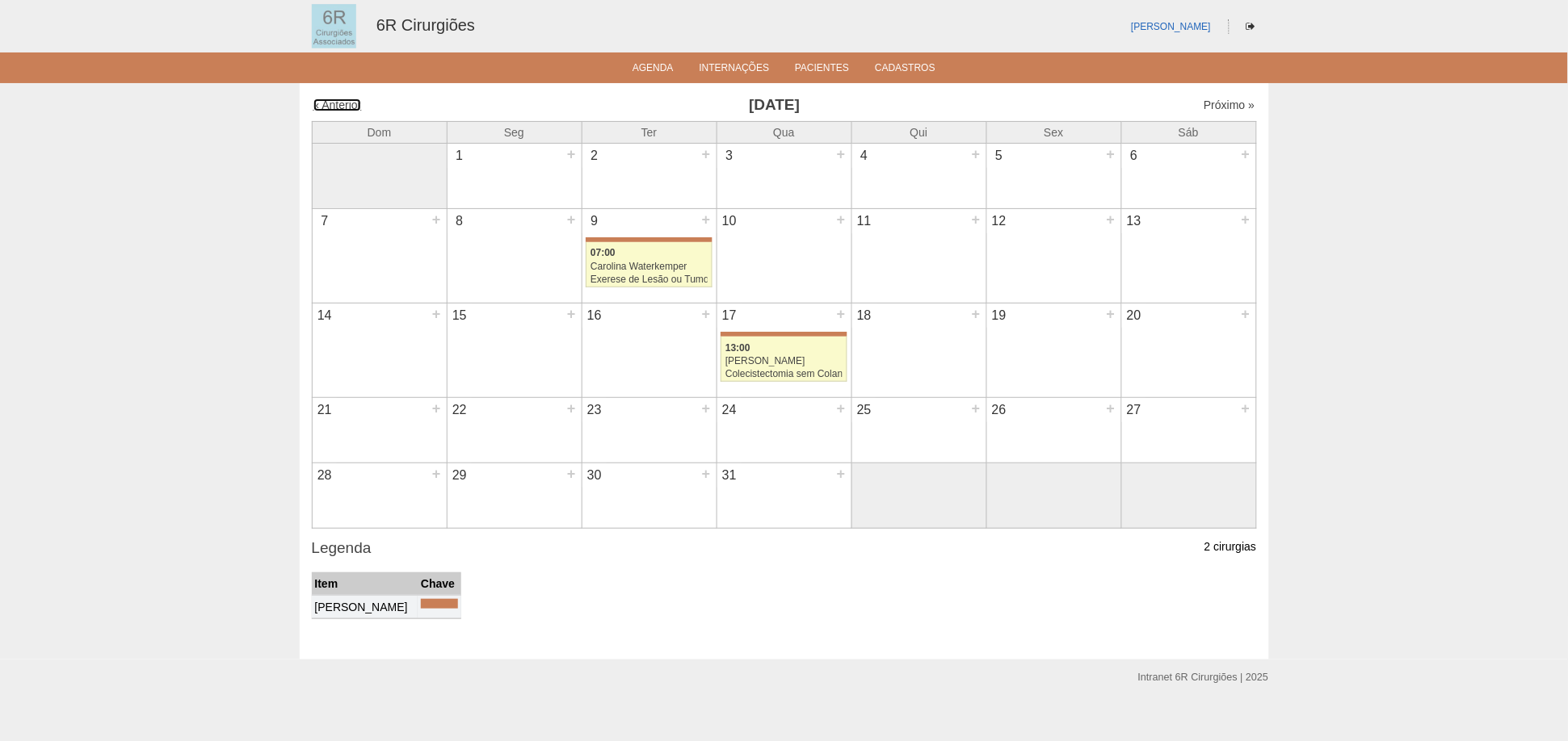
click at [354, 98] on link "« Anterior" at bounding box center [337, 105] width 48 height 13
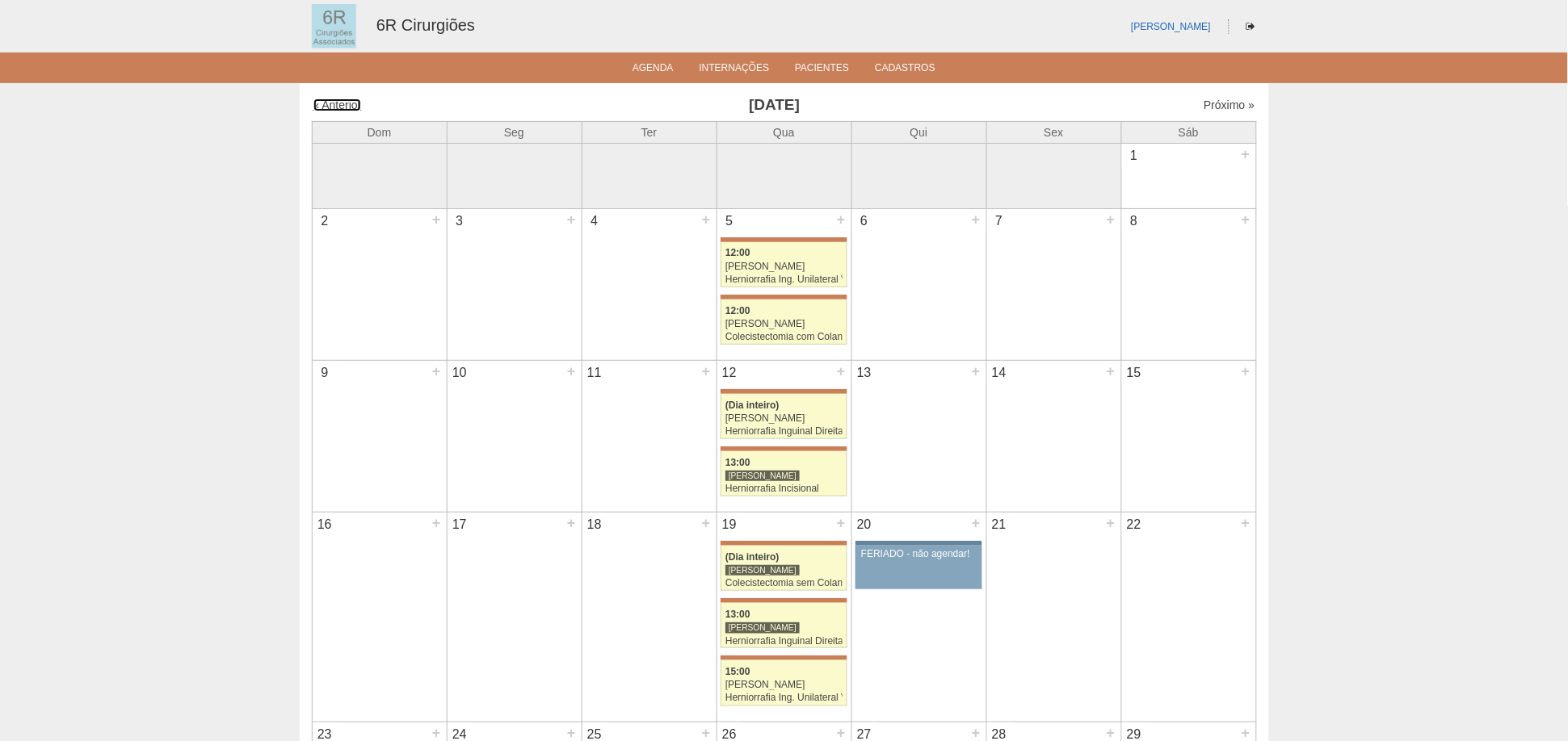
click at [354, 98] on link "« Anterior" at bounding box center [337, 105] width 48 height 13
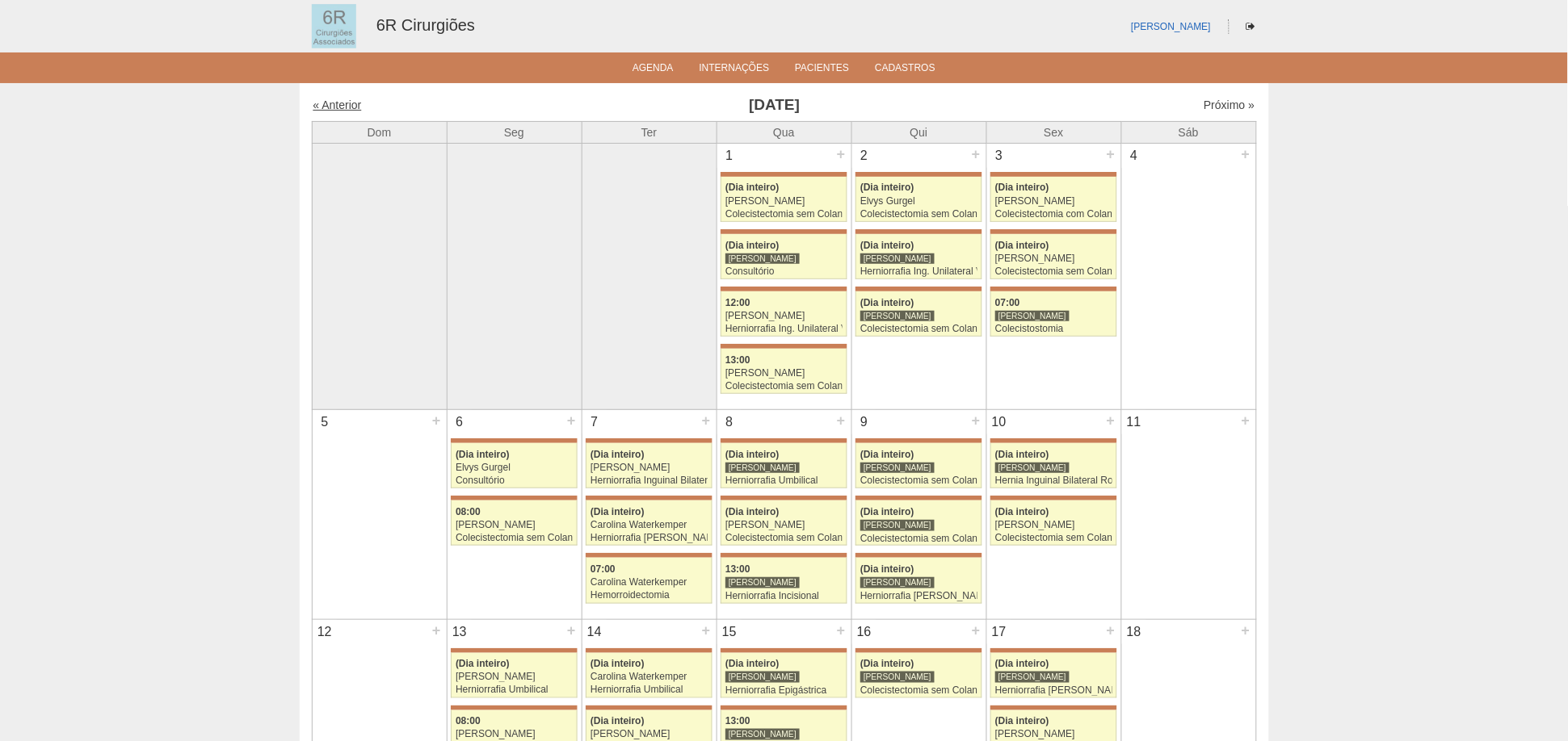
click at [342, 102] on link "« Anterior" at bounding box center [337, 105] width 48 height 13
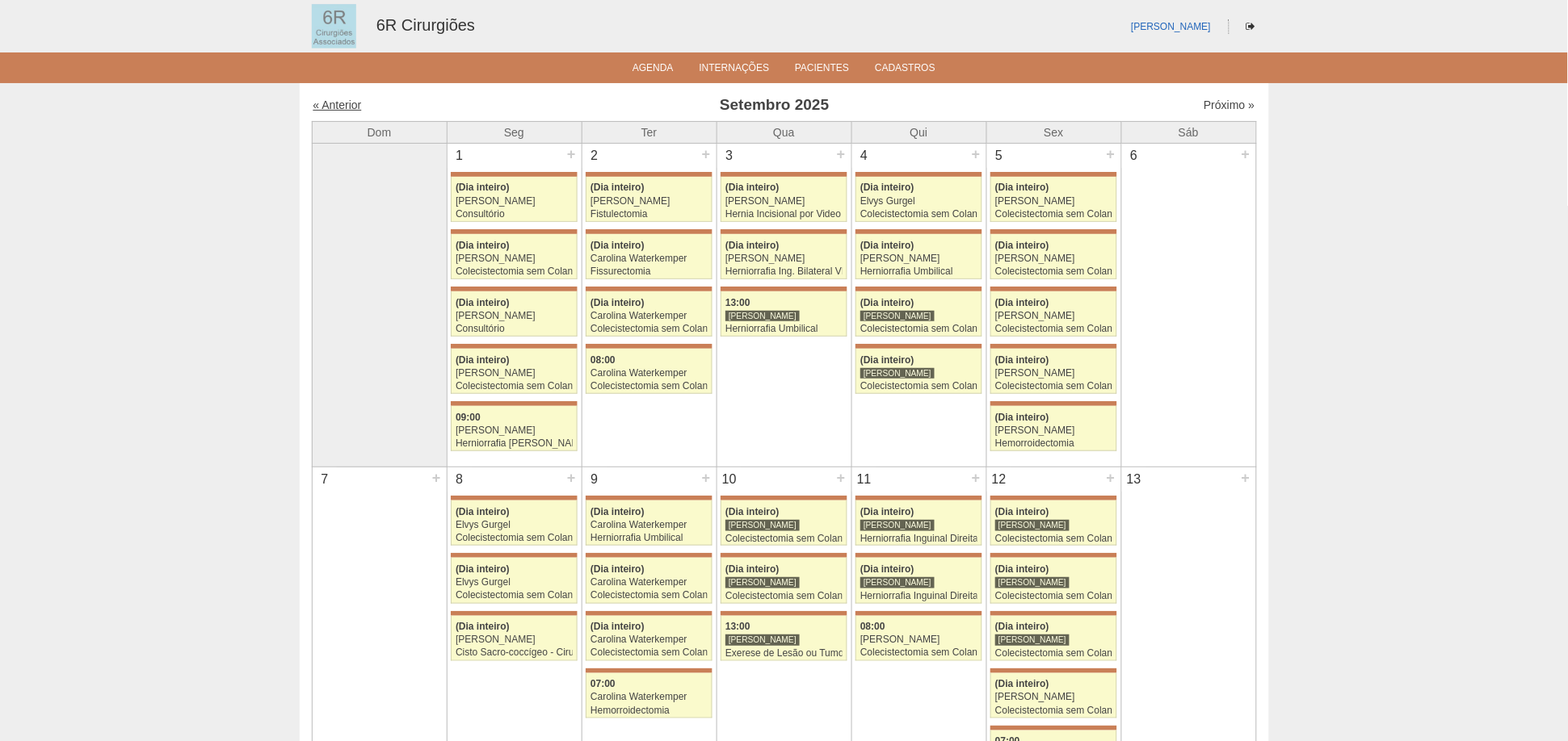
click at [353, 98] on link "« Anterior" at bounding box center [337, 105] width 48 height 13
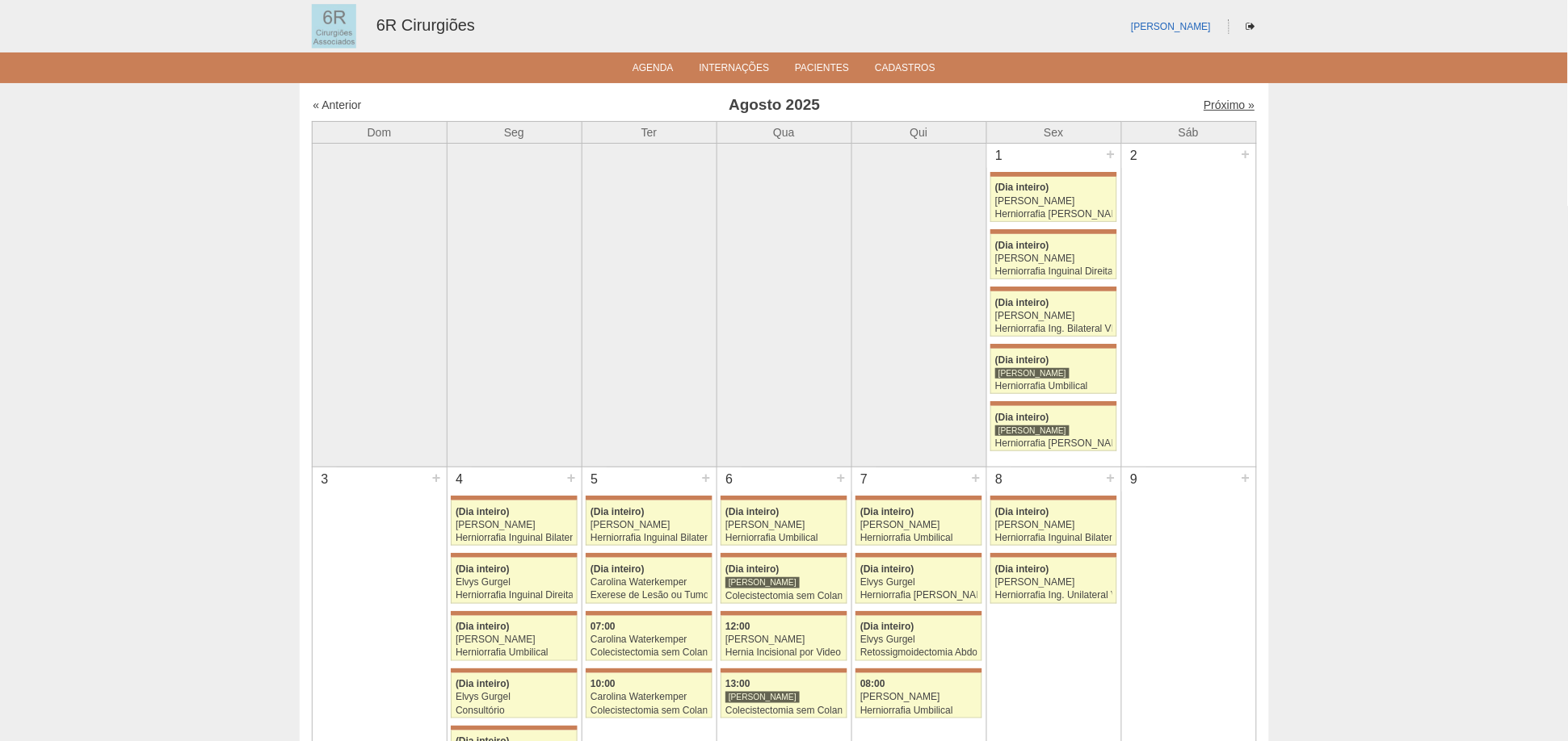
click at [1213, 101] on link "Próximo »" at bounding box center [1229, 105] width 51 height 13
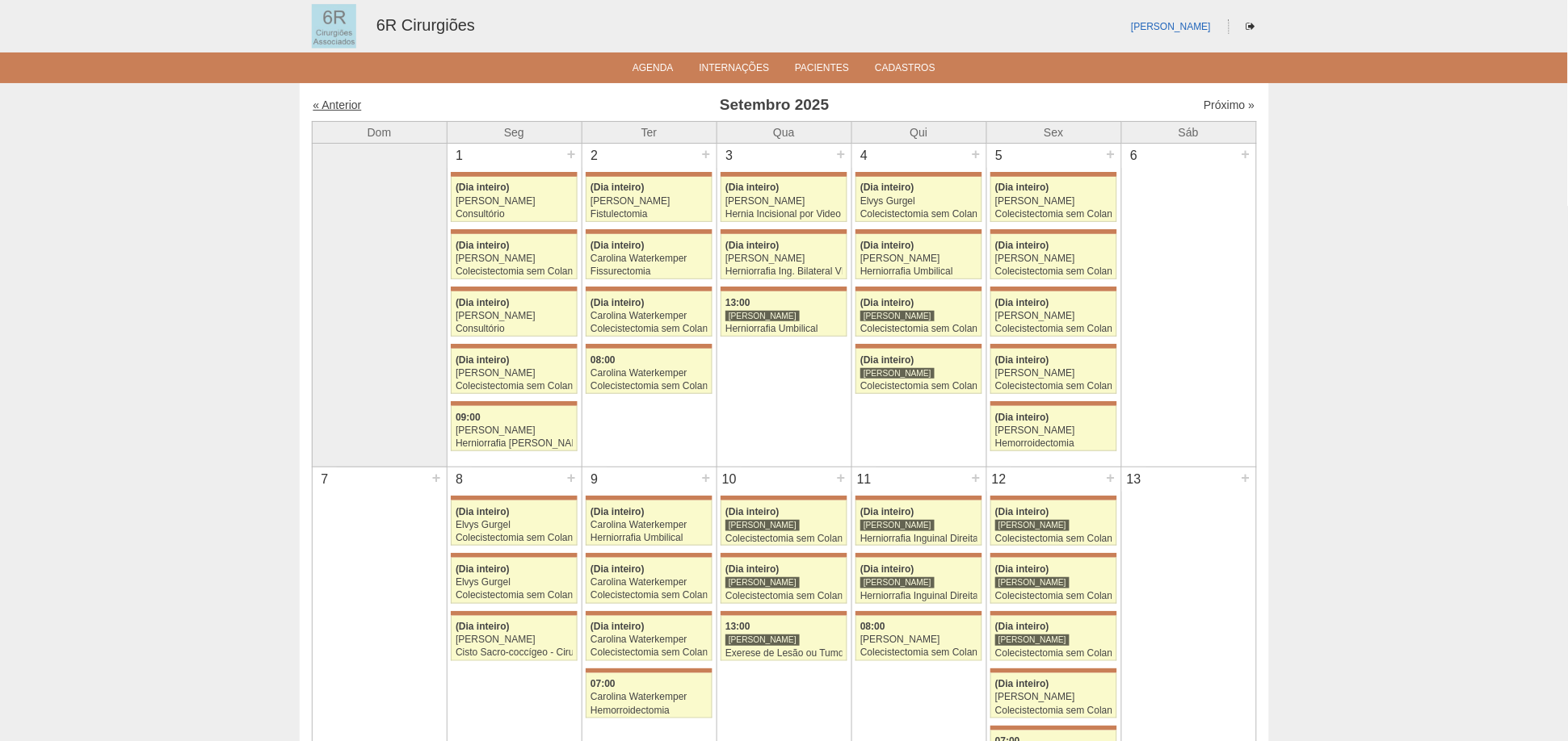
click at [350, 103] on link "« Anterior" at bounding box center [337, 105] width 48 height 13
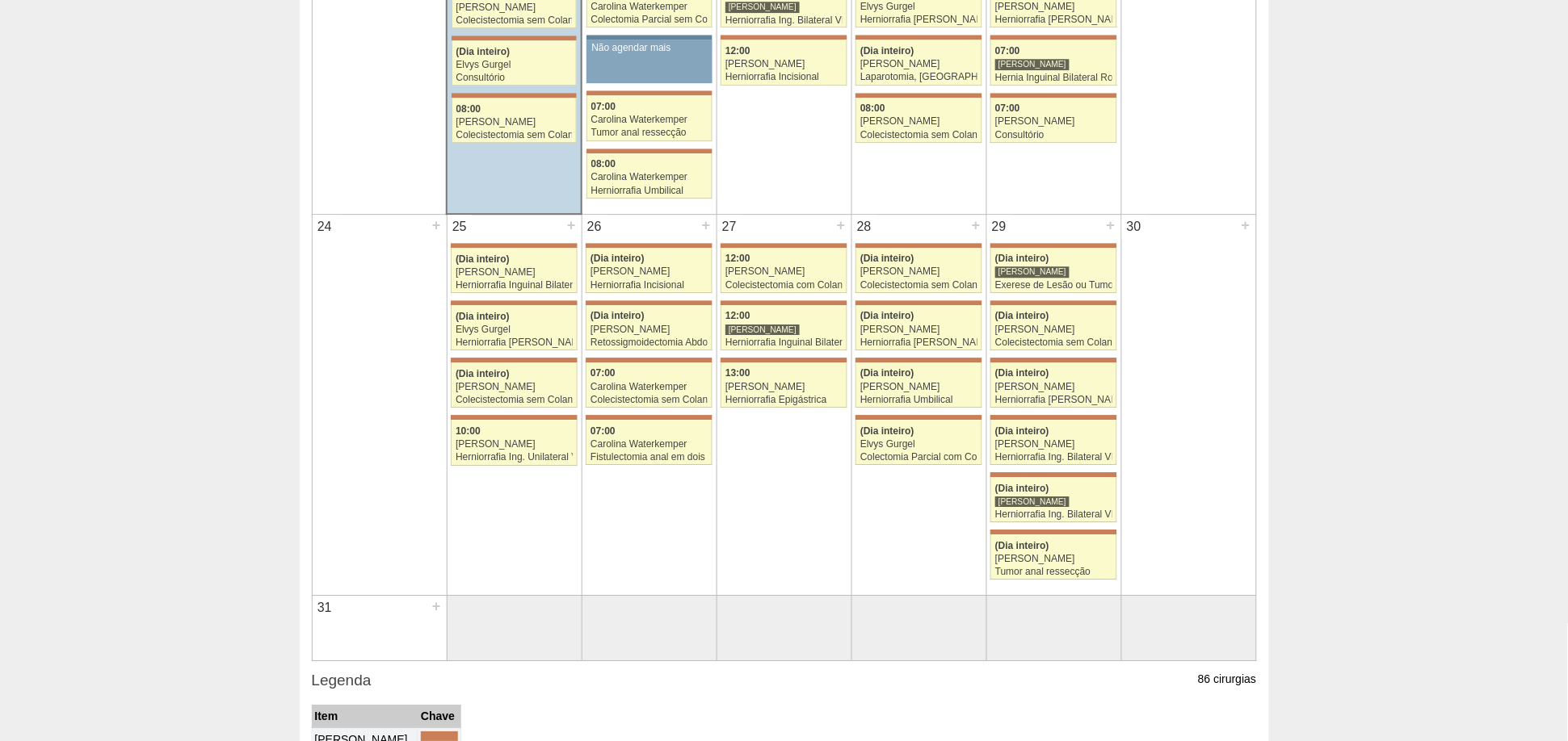
scroll to position [1255, 0]
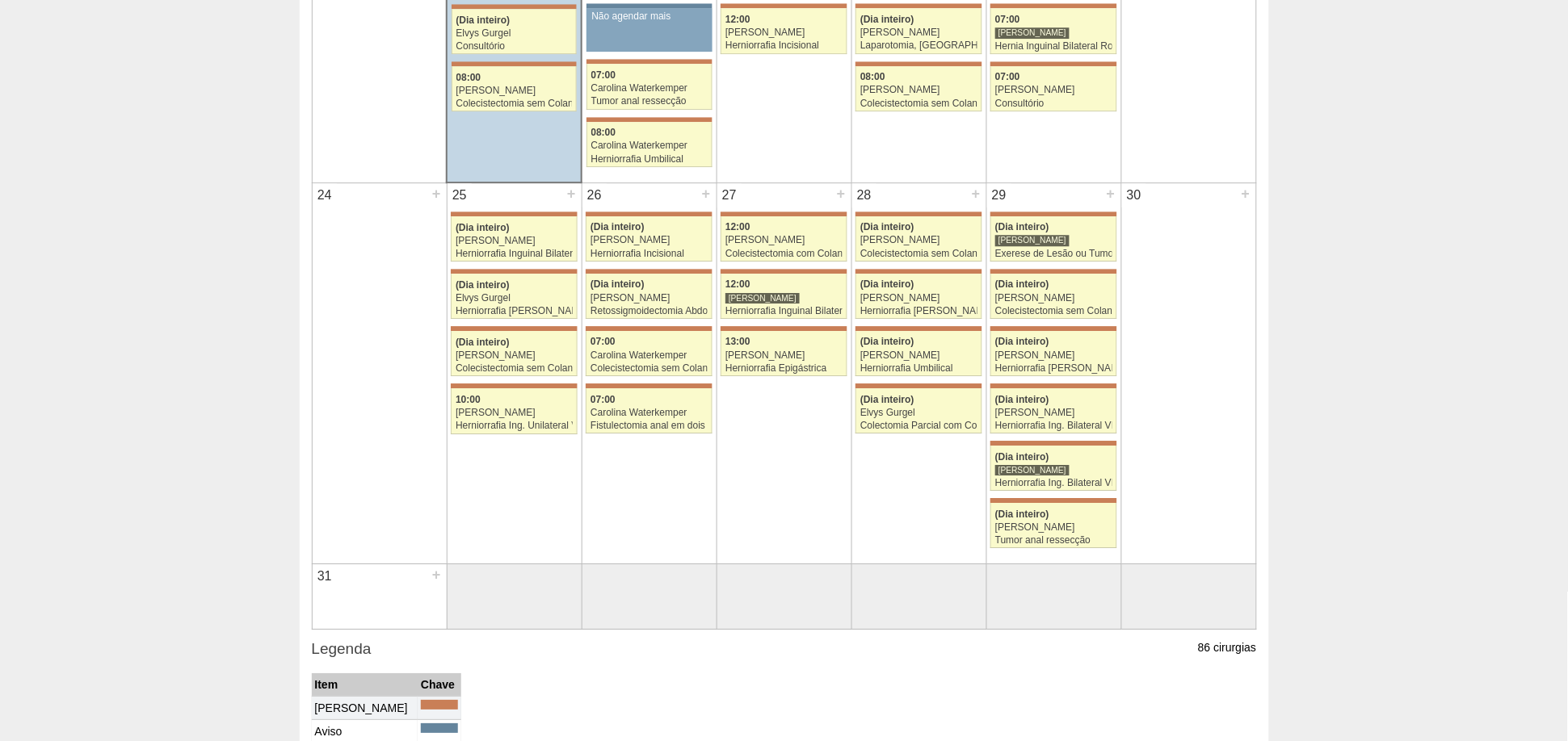
drag, startPoint x: 1197, startPoint y: 643, endPoint x: 1181, endPoint y: 636, distance: 17.5
click at [1181, 638] on h3 "Legenda" at bounding box center [785, 649] width 946 height 23
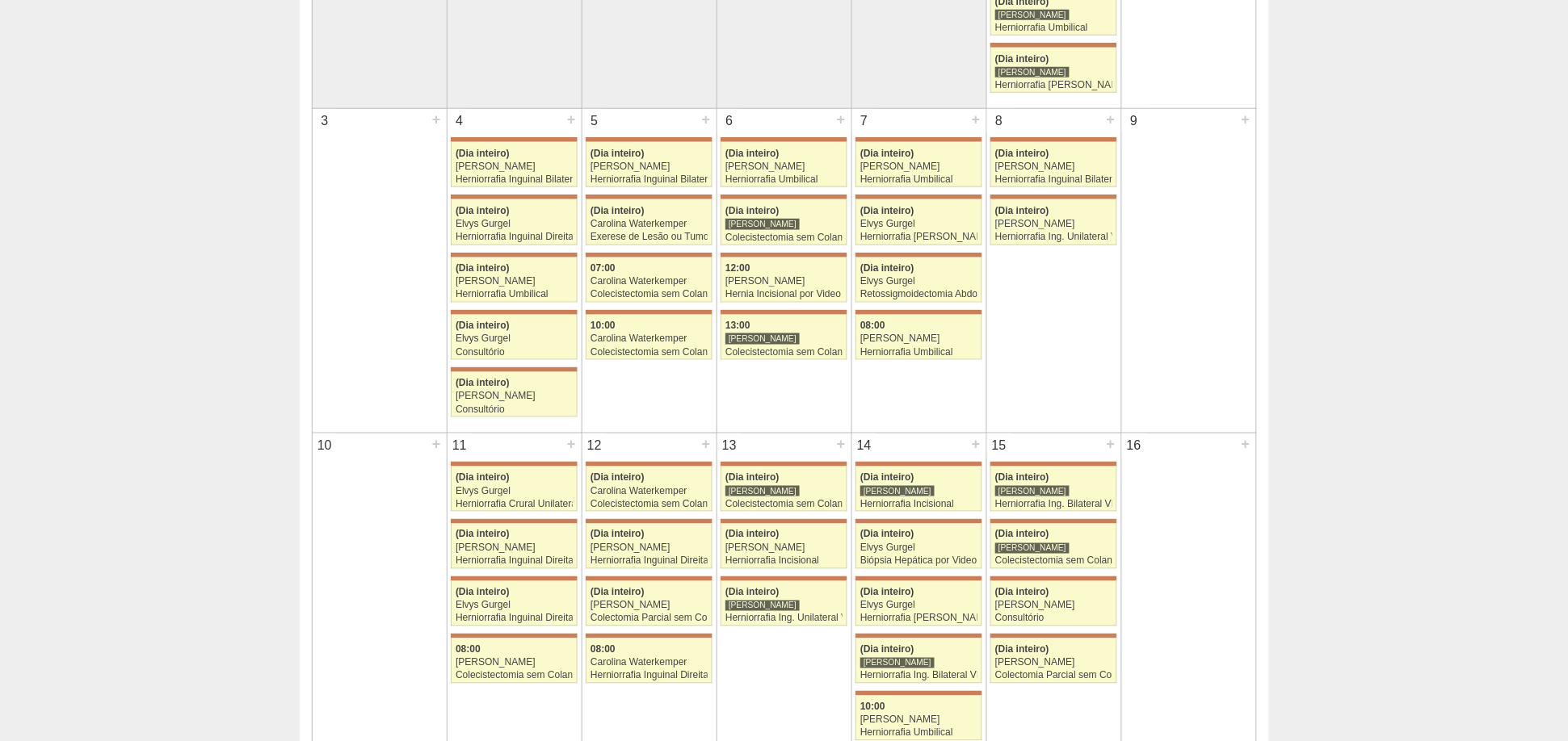
scroll to position [0, 0]
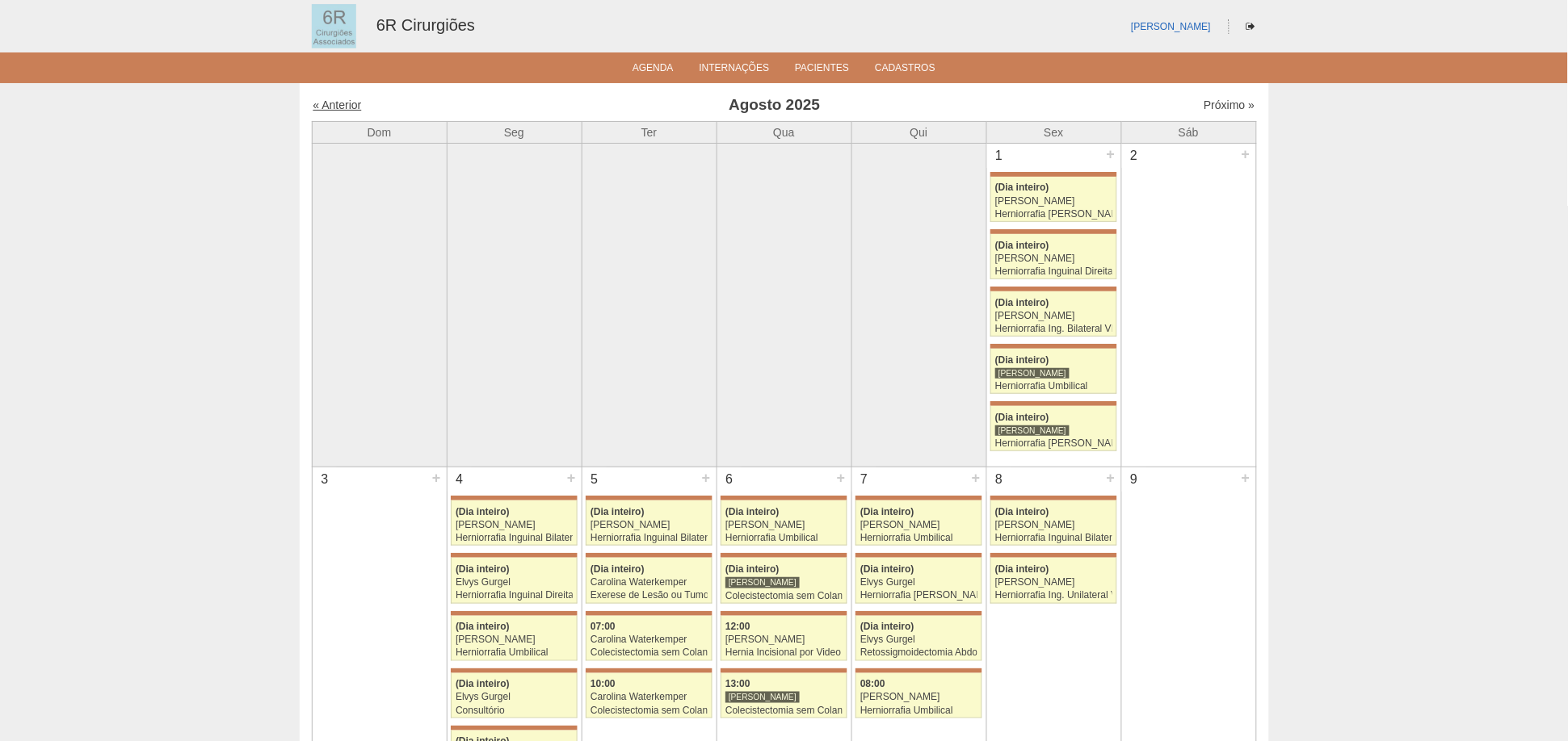
click at [328, 101] on link "« Anterior" at bounding box center [337, 105] width 48 height 13
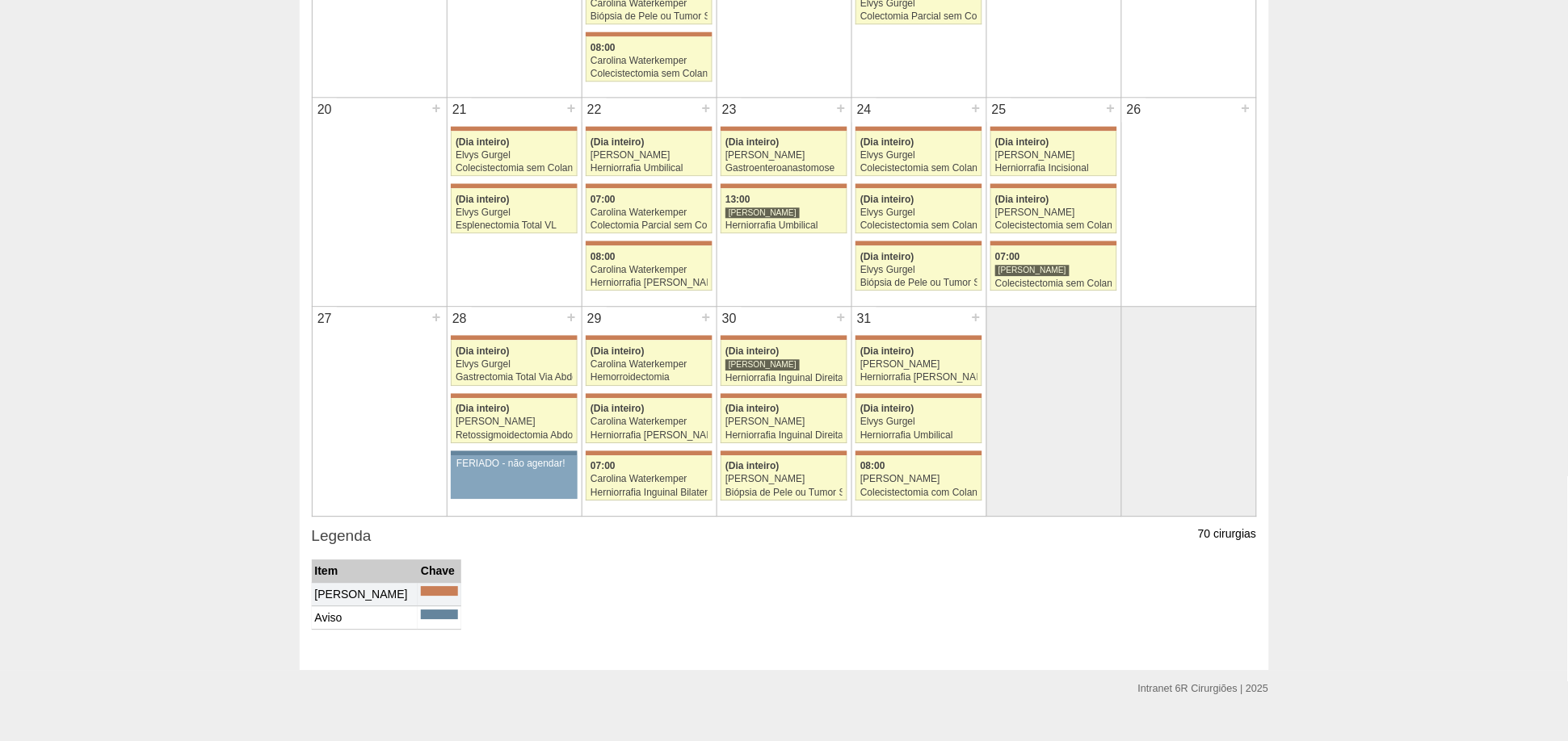
scroll to position [986, 0]
